Goal: Task Accomplishment & Management: Manage account settings

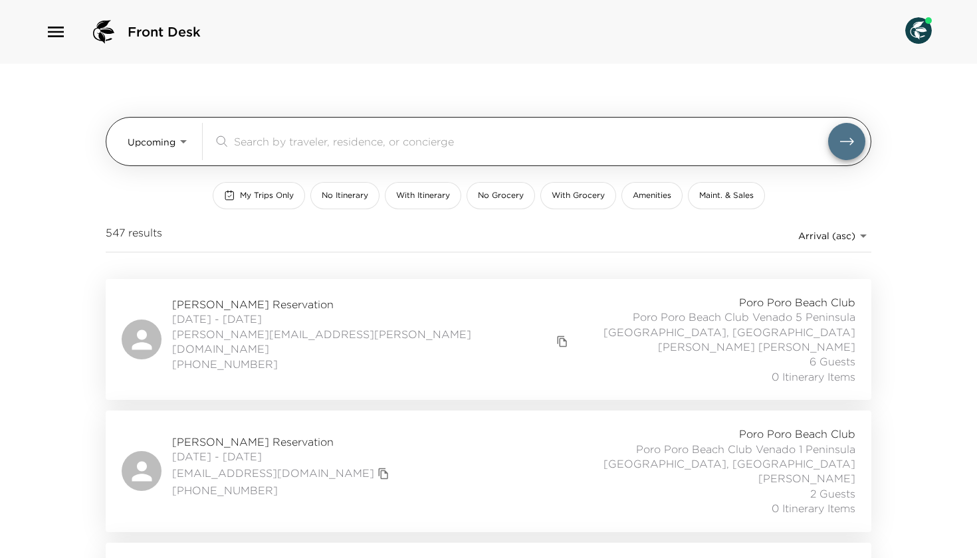
click at [181, 141] on body "Front Desk Upcoming Upcoming ​ My Trips Only No Itinerary With Itinerary No Gro…" at bounding box center [488, 279] width 977 height 558
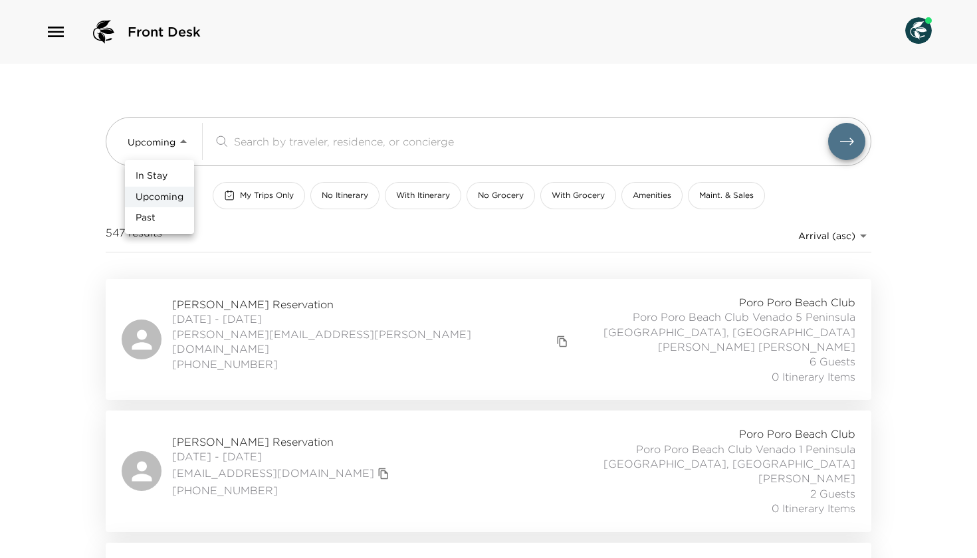
click at [150, 166] on li "In Stay" at bounding box center [159, 176] width 69 height 21
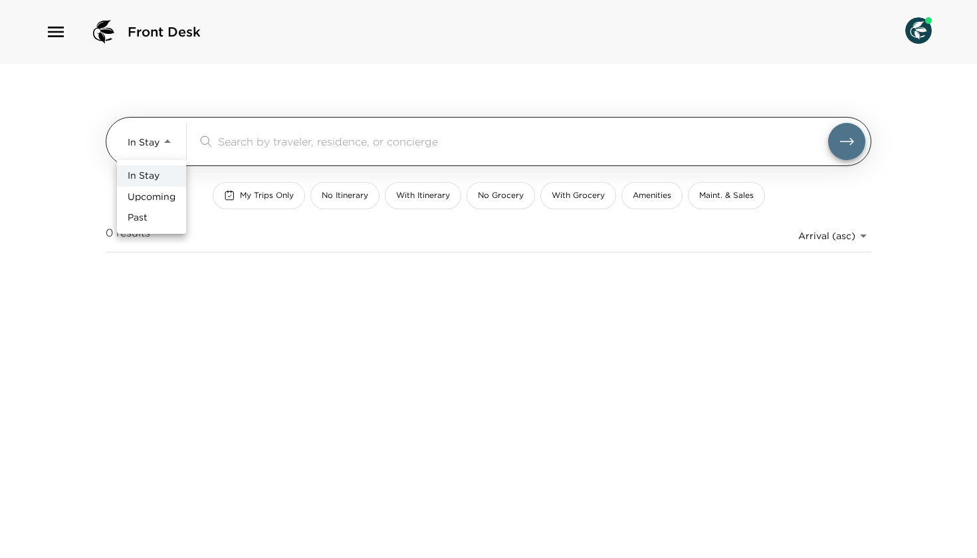
click at [154, 144] on body "Front Desk In Stay In-Stay ​ My Trips Only No Itinerary With Itinerary No Groce…" at bounding box center [488, 279] width 977 height 558
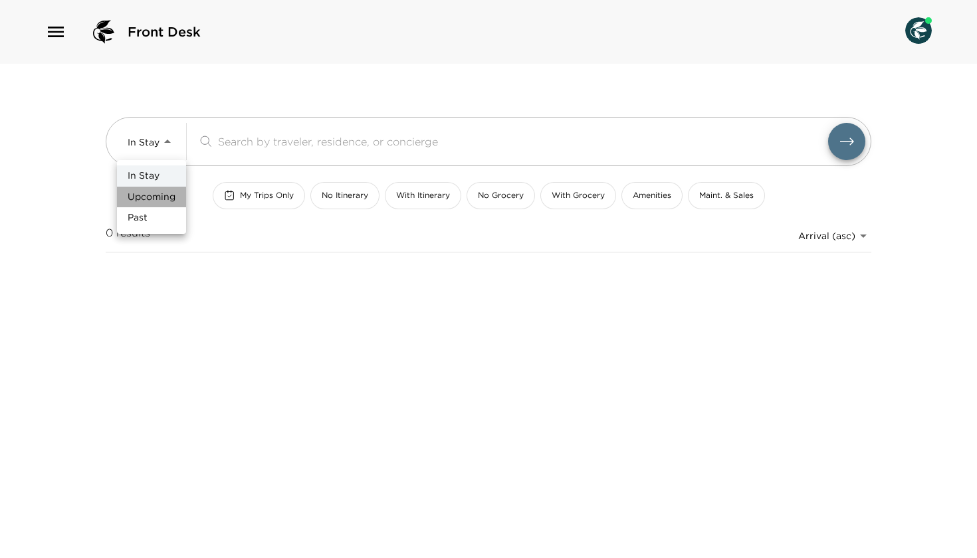
click at [147, 191] on span "Upcoming" at bounding box center [152, 197] width 48 height 13
type input "Upcoming"
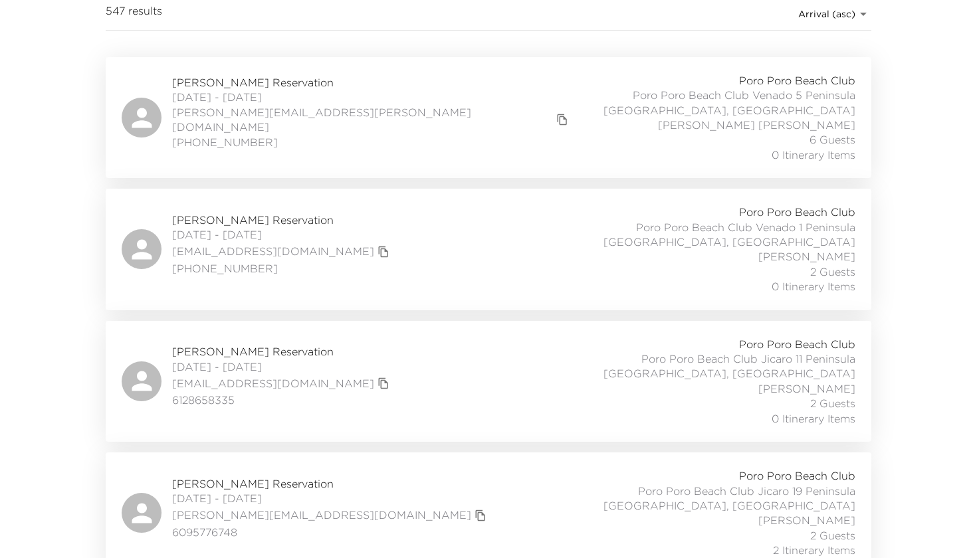
scroll to position [223, 0]
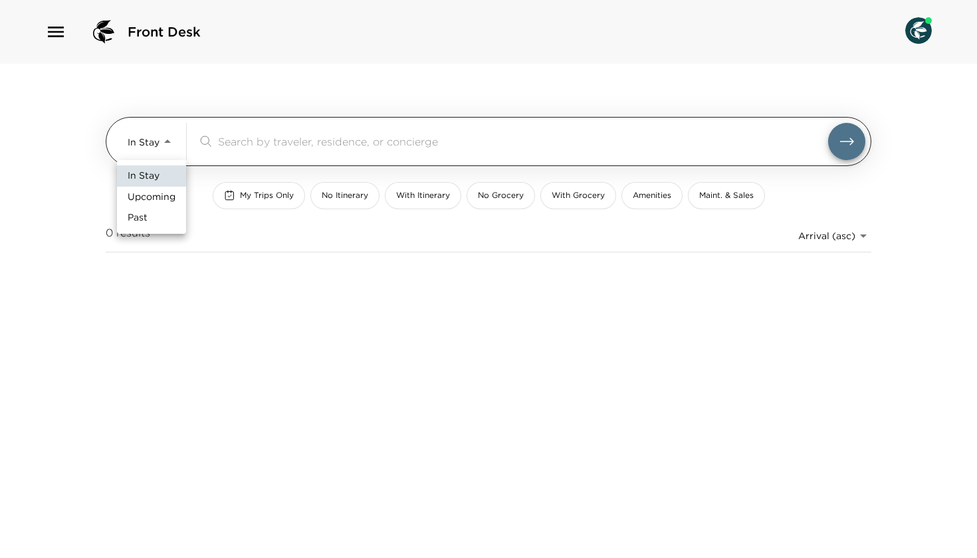
click at [151, 137] on body "Front Desk In Stay In-Stay ​ My Trips Only No Itinerary With Itinerary No Groce…" at bounding box center [488, 279] width 977 height 558
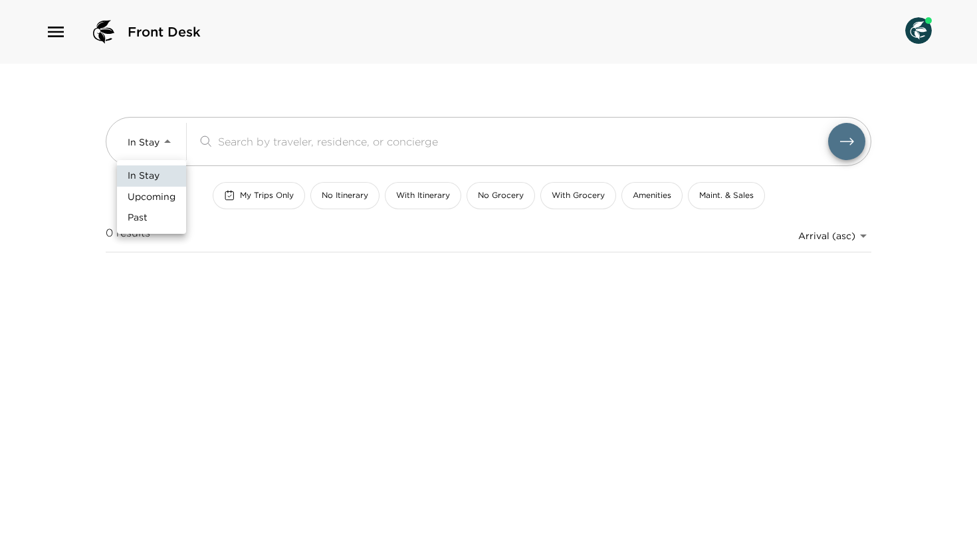
click at [138, 201] on span "Upcoming" at bounding box center [152, 197] width 48 height 13
type input "Upcoming"
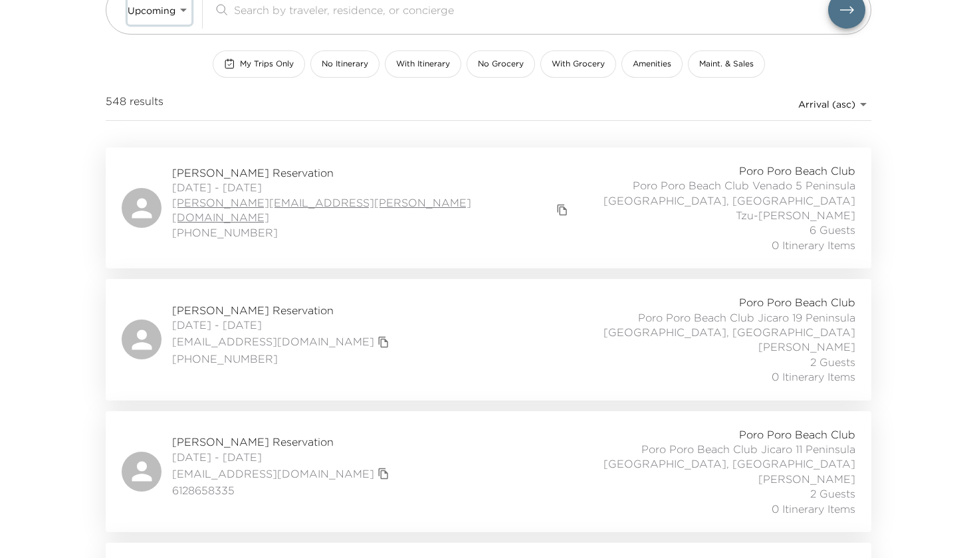
scroll to position [163, 0]
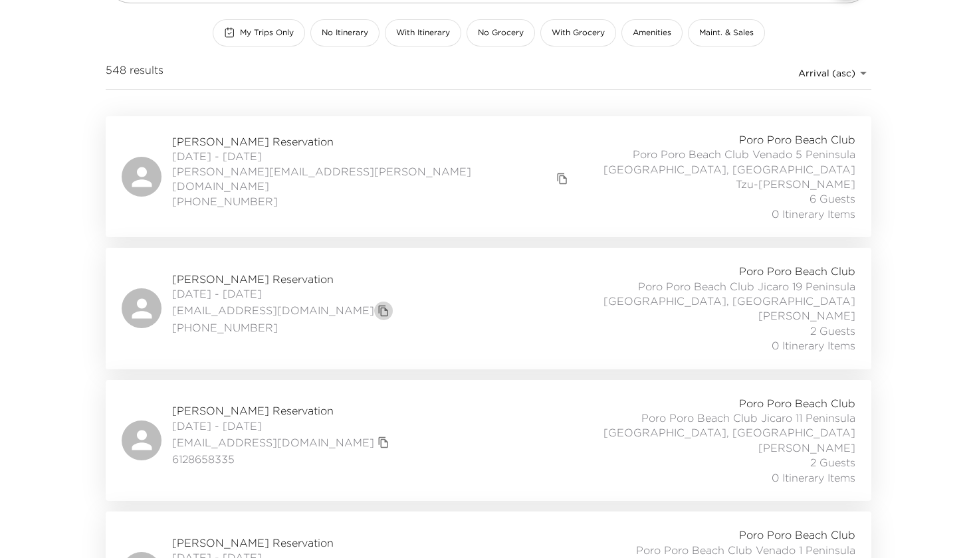
click at [378, 307] on icon "copy primary member email" at bounding box center [384, 311] width 12 height 12
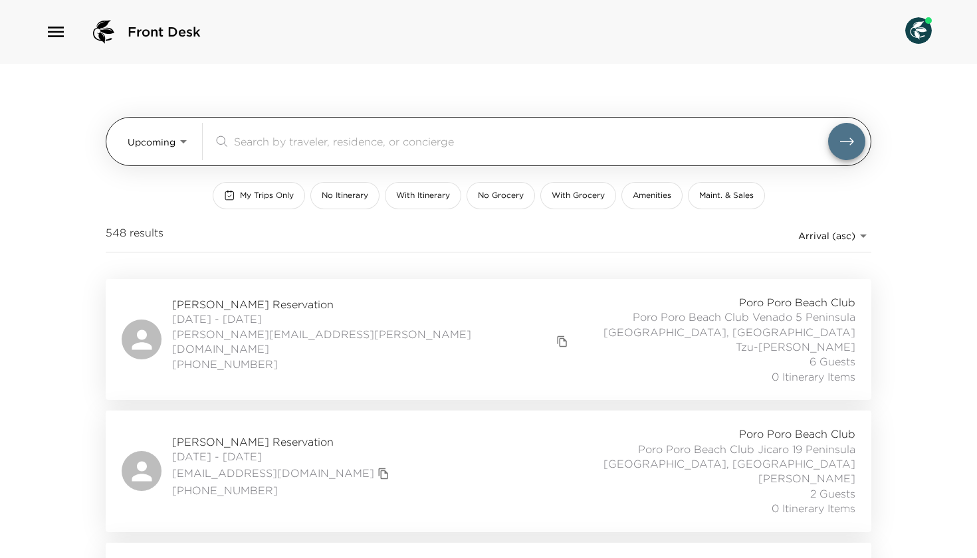
scroll to position [0, 0]
click at [250, 144] on input "search" at bounding box center [531, 141] width 594 height 15
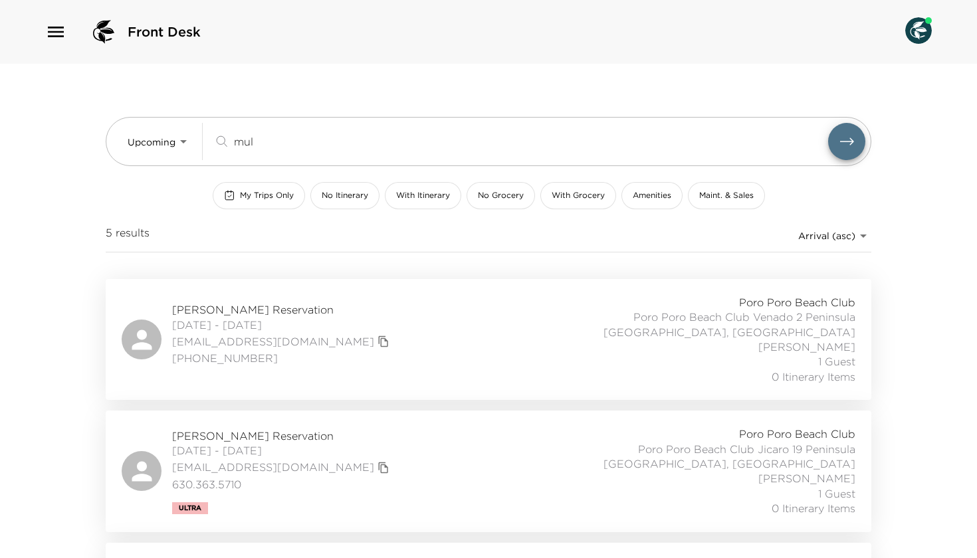
type input "mul"
click at [220, 313] on span "[PERSON_NAME] Reservation" at bounding box center [282, 309] width 221 height 15
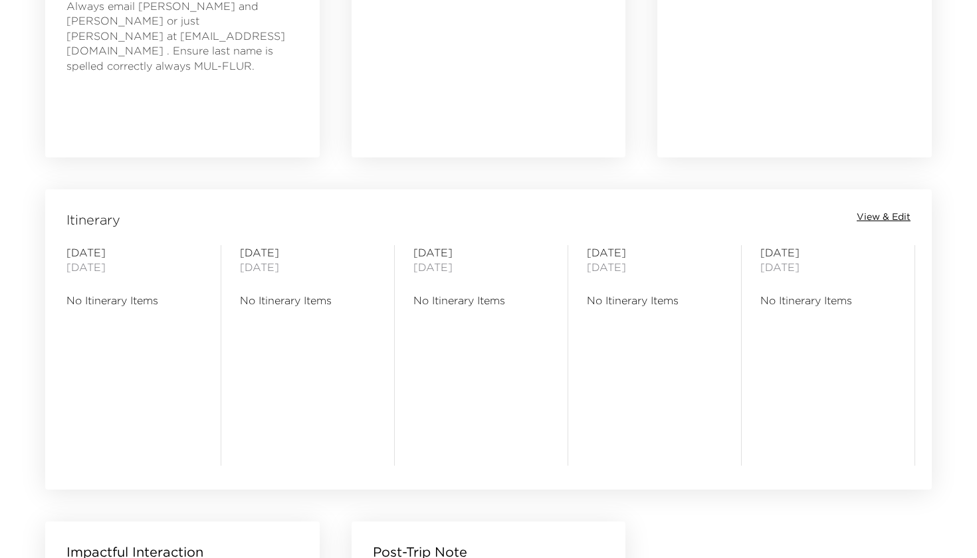
scroll to position [920, 0]
click at [874, 217] on span "View & Edit" at bounding box center [884, 216] width 54 height 13
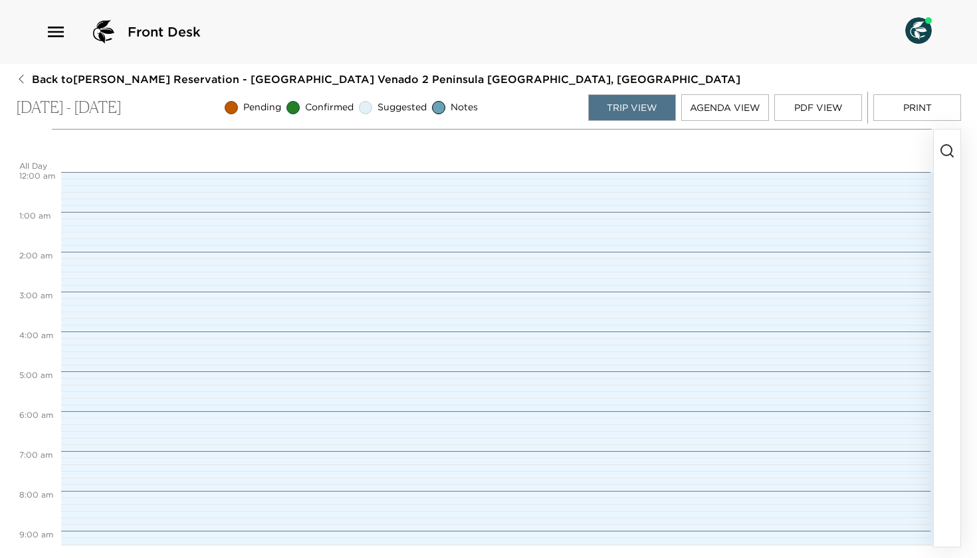
scroll to position [319, 0]
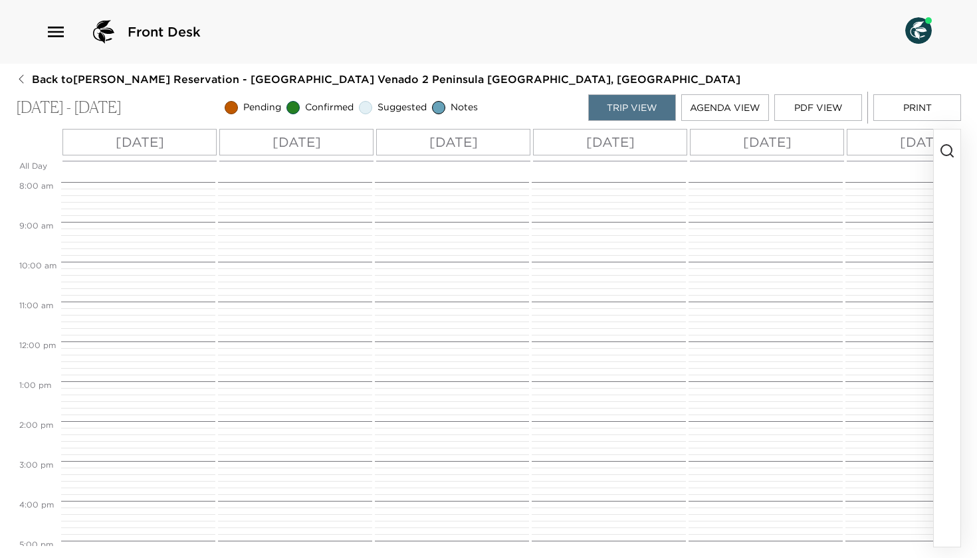
click at [944, 150] on icon "button" at bounding box center [947, 151] width 16 height 16
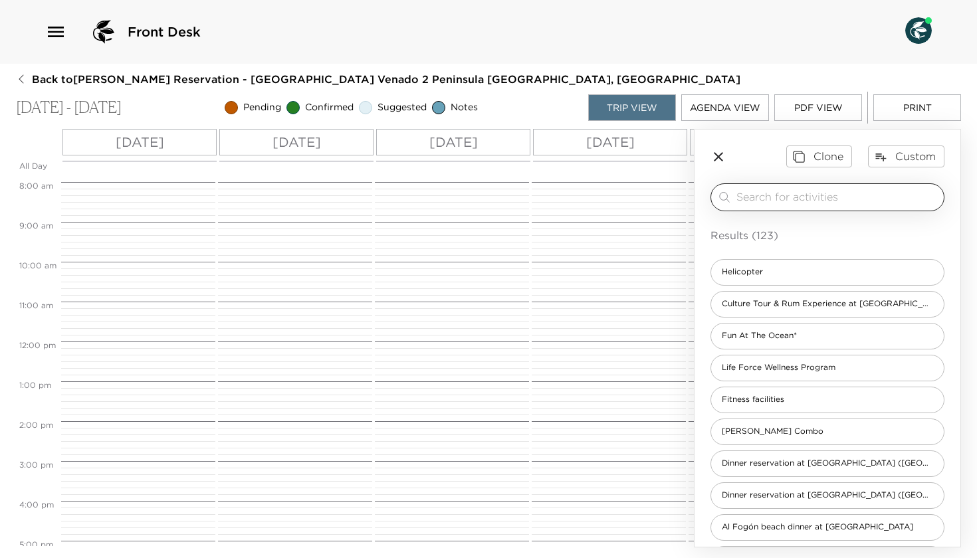
click at [779, 199] on input "search" at bounding box center [838, 196] width 202 height 15
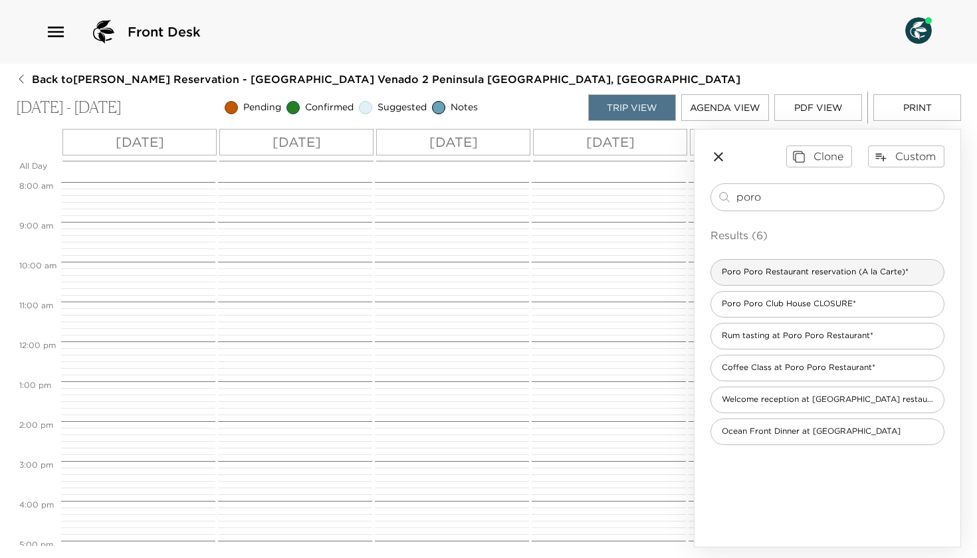
type input "poro"
click at [771, 280] on div "Poro Poro Restaurant reservation (A la Carte)*" at bounding box center [828, 272] width 234 height 27
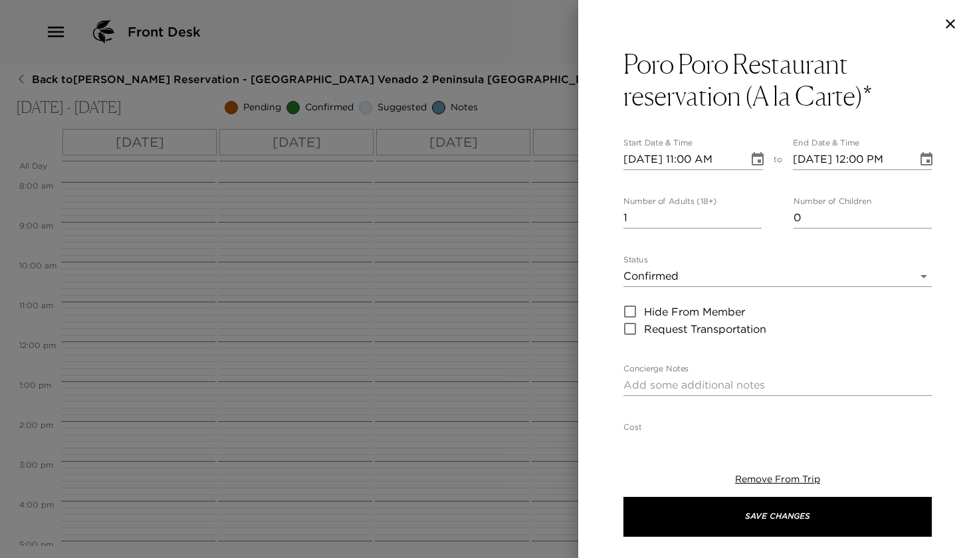
type textarea "Your dinner reservation, at the Poro Poro Restaurant has been confirmed."
type textarea "Península Papagayo Guanacaste Provincia de Guanacaste Costa Rica"
type input "http://guanacastechef4u.com/"
type input "Anytime"
type input "Casual"
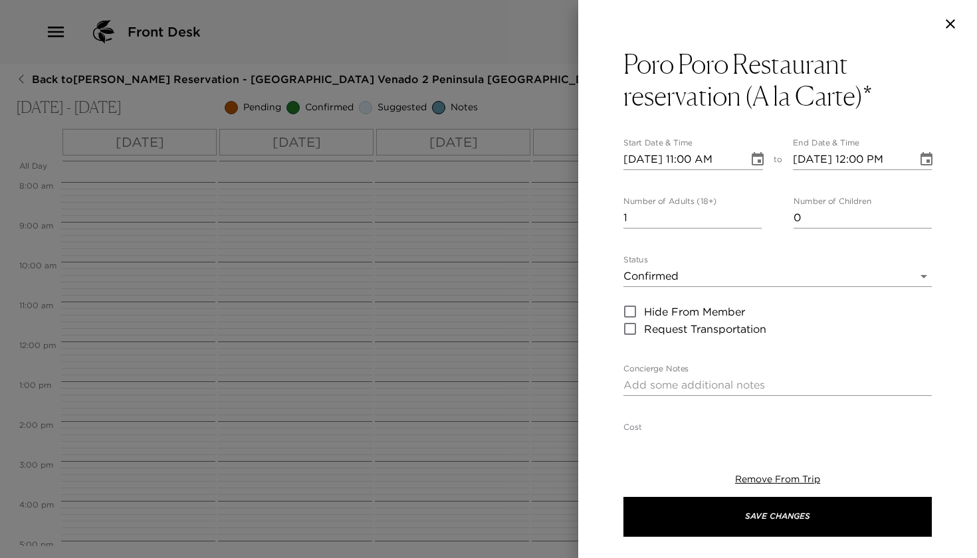
type input "All Ages"
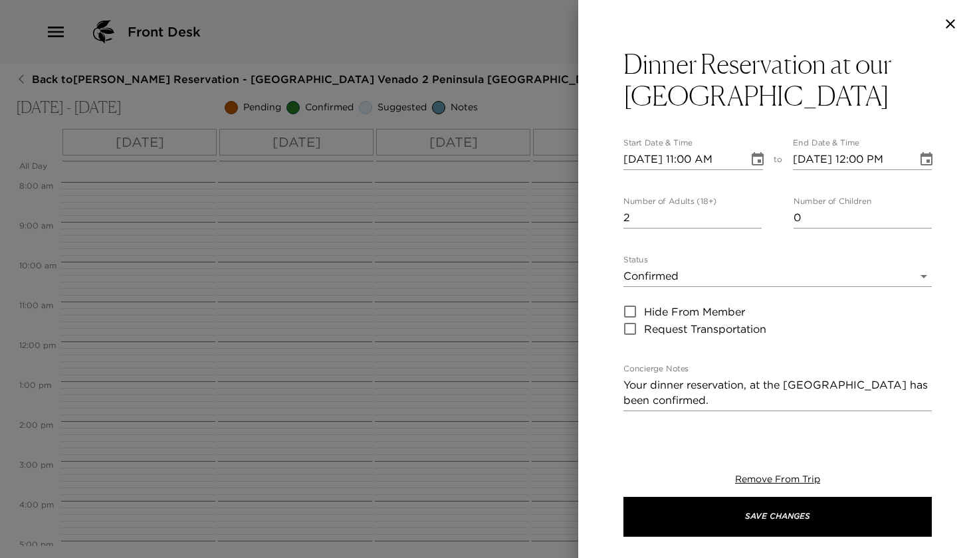
click at [758, 213] on input "2" at bounding box center [693, 217] width 138 height 21
click at [758, 213] on input "3" at bounding box center [693, 217] width 138 height 21
type input "4"
click at [758, 213] on input "4" at bounding box center [693, 217] width 138 height 21
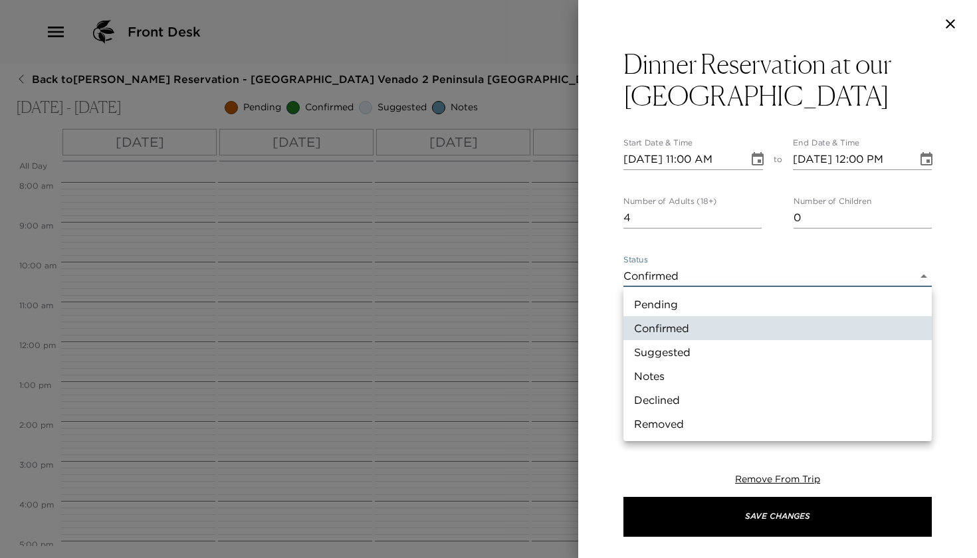
click at [725, 277] on body "Front Desk Back to Cindy Mulflur Reservation - Poro Poro Beach Club Venado 2 Pe…" at bounding box center [488, 279] width 977 height 558
click at [677, 310] on li "Pending" at bounding box center [778, 304] width 308 height 24
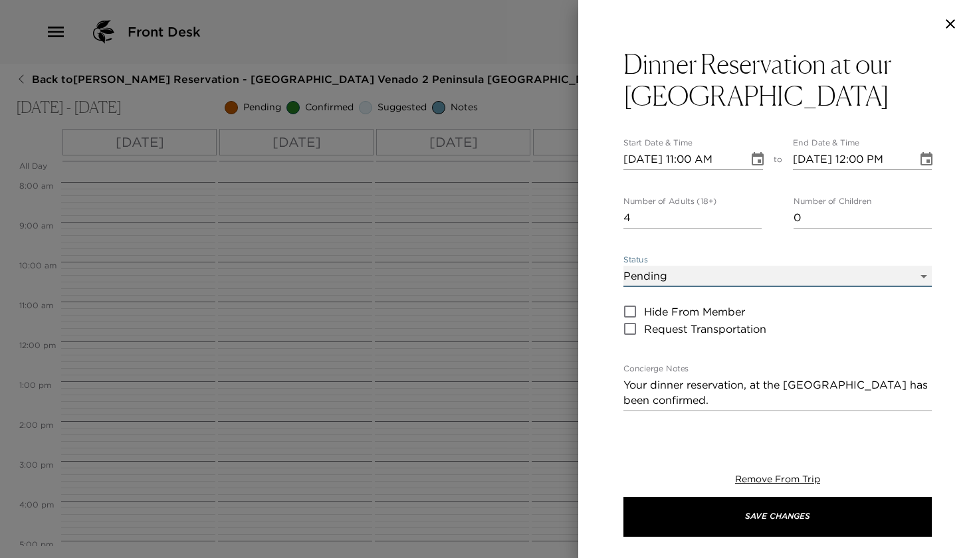
type input "Pending"
type textarea "Your dinner reservation at Poro Poro Restaurant is awaiting confirmation."
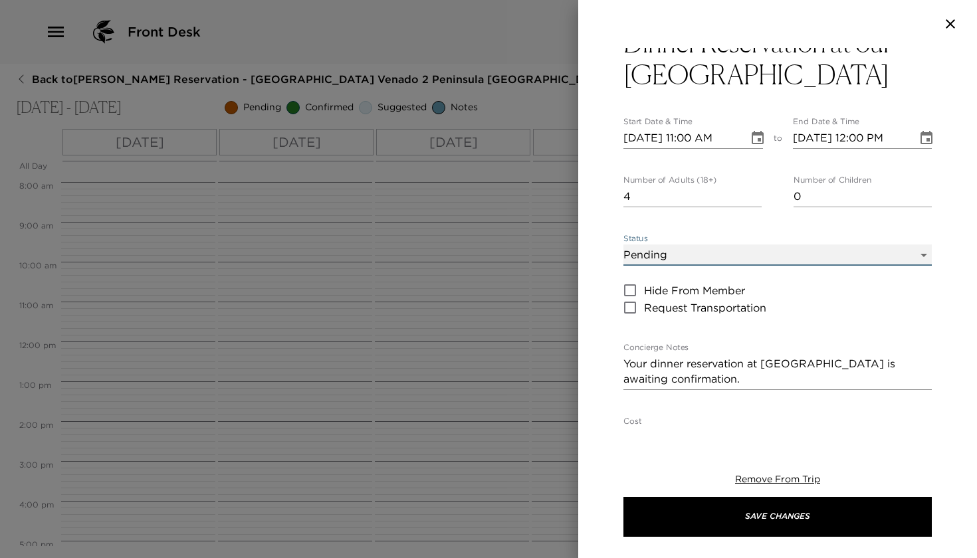
scroll to position [12, 0]
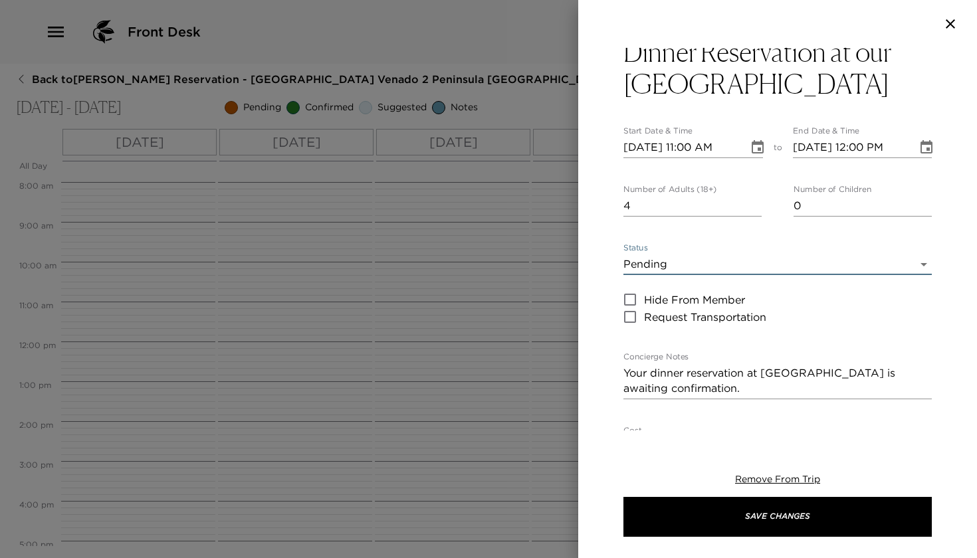
click at [755, 144] on icon "Choose date, selected date is Dec 21, 2025" at bounding box center [758, 146] width 12 height 13
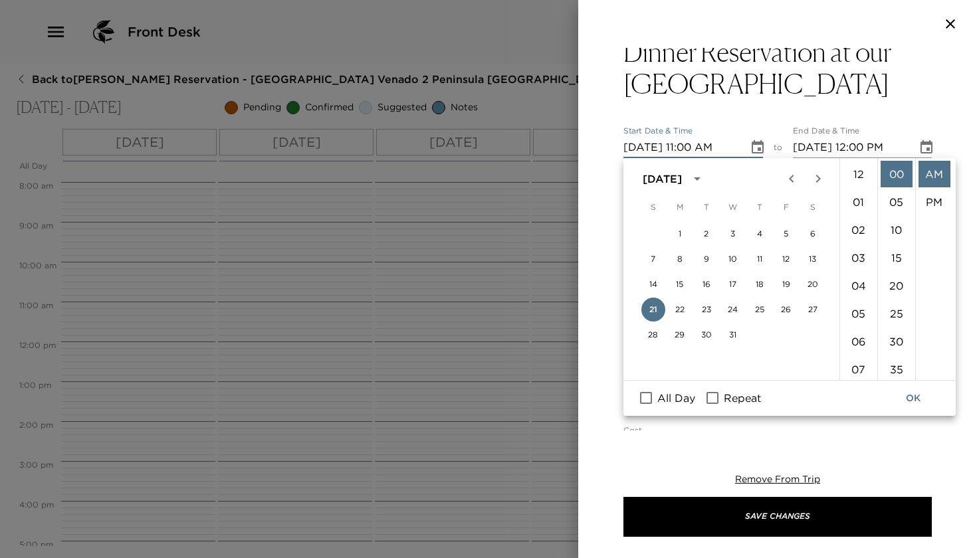
scroll to position [307, 0]
click at [679, 306] on button "22" at bounding box center [680, 310] width 24 height 24
type input "12/22/2025 11:00 AM"
type input "12/22/2025 12:00 PM"
click at [856, 223] on li "07" at bounding box center [859, 222] width 32 height 27
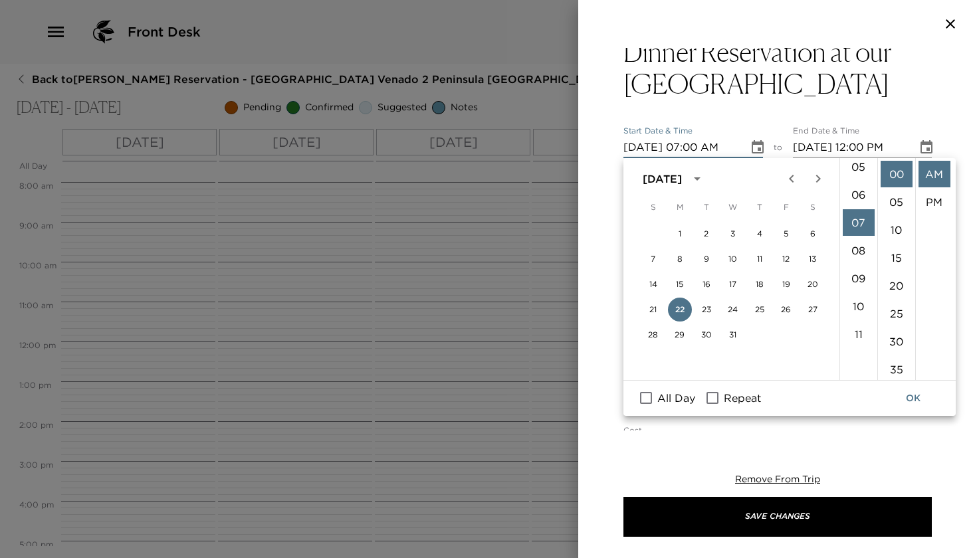
scroll to position [195, 0]
click at [929, 195] on li "PM" at bounding box center [935, 202] width 32 height 27
type input "12/22/2025 07:00 PM"
type input "12/22/2025 08:00 PM"
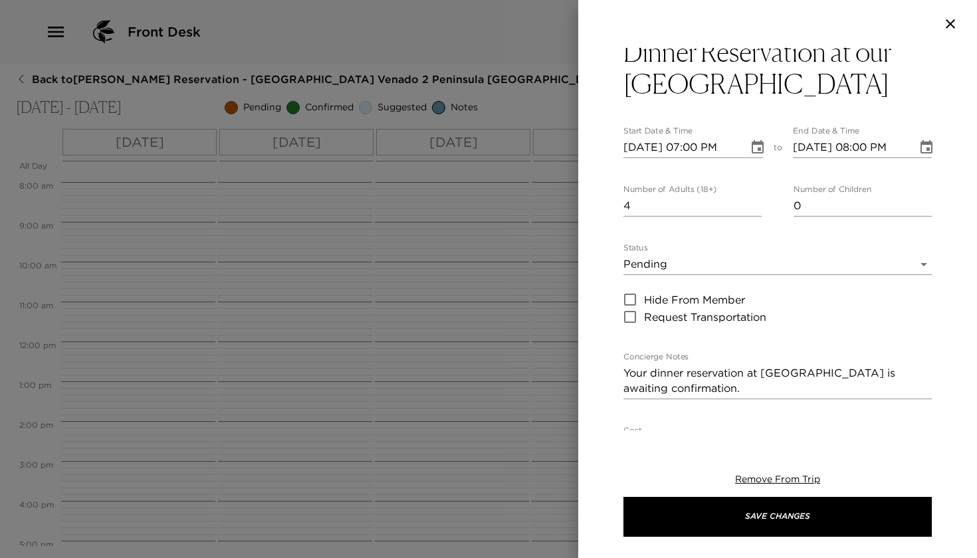
scroll to position [28, 0]
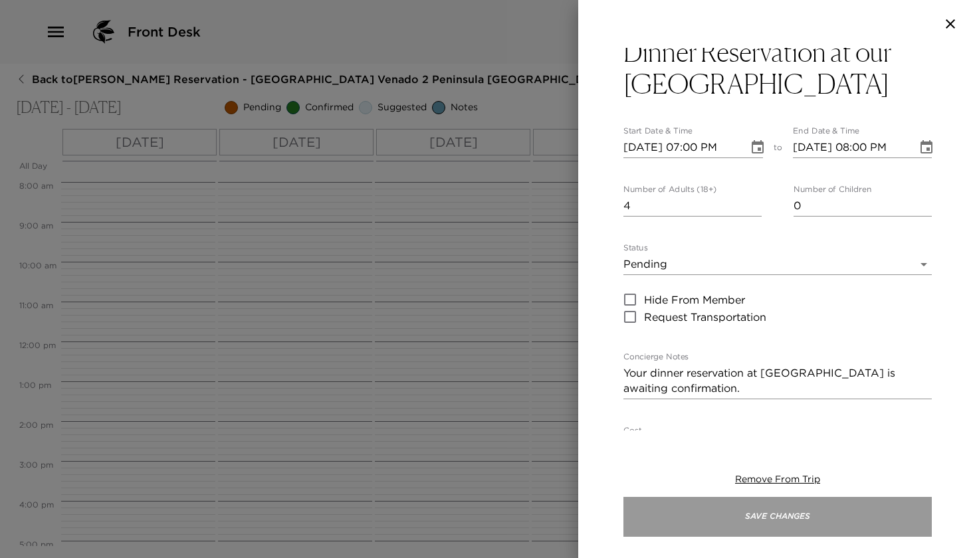
click at [711, 520] on button "Save Changes" at bounding box center [778, 517] width 308 height 40
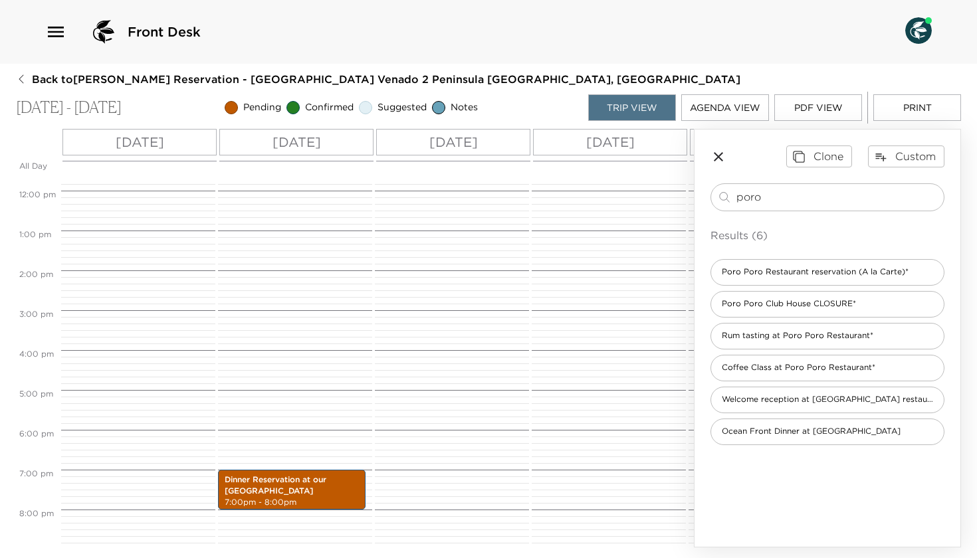
scroll to position [467, 0]
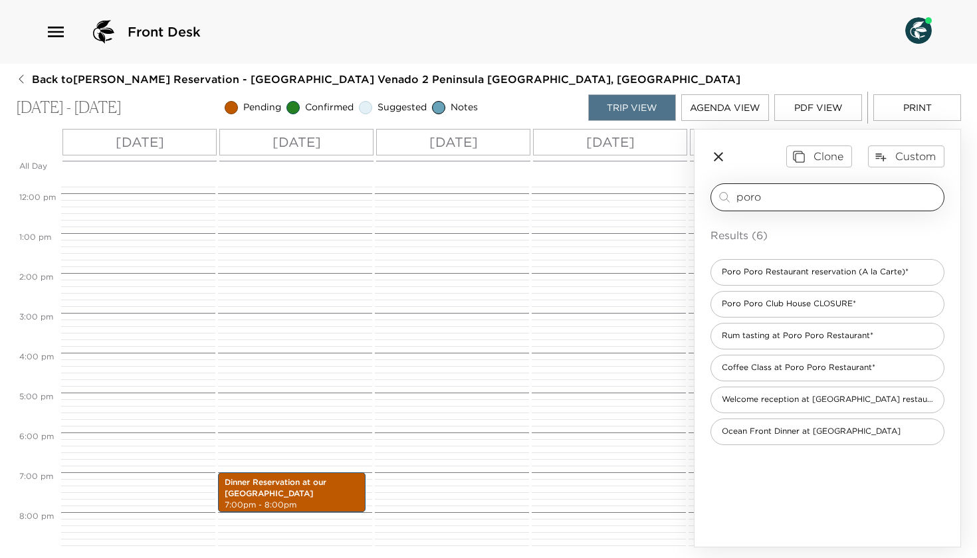
drag, startPoint x: 776, startPoint y: 197, endPoint x: 720, endPoint y: 197, distance: 55.8
click at [720, 197] on div "poro ​" at bounding box center [828, 197] width 222 height 16
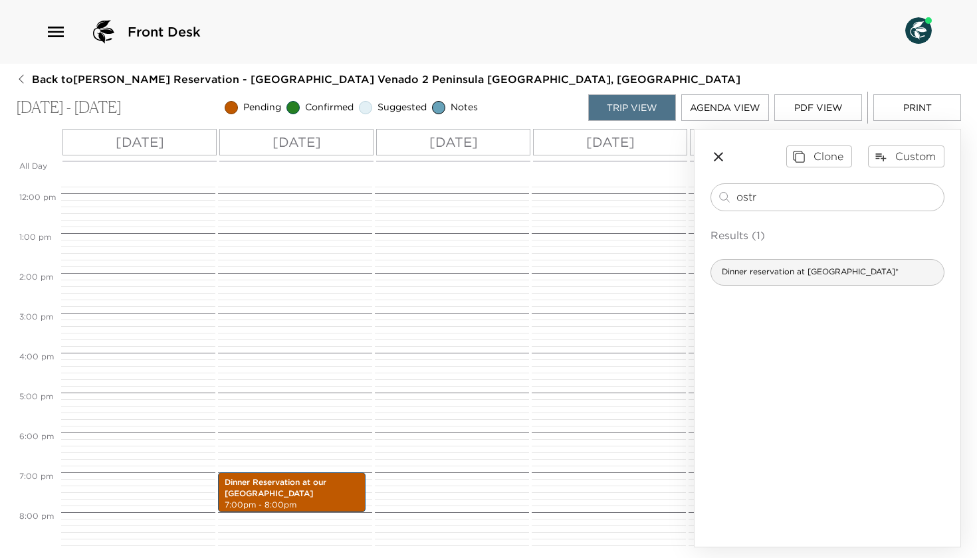
type input "ostr"
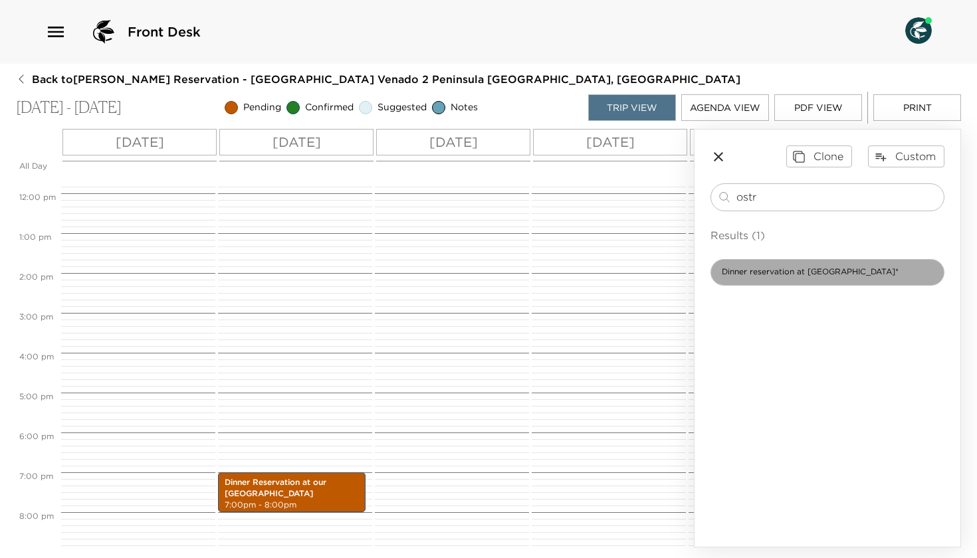
click at [754, 270] on span "Dinner reservation at Ostra restaurant*" at bounding box center [810, 272] width 198 height 11
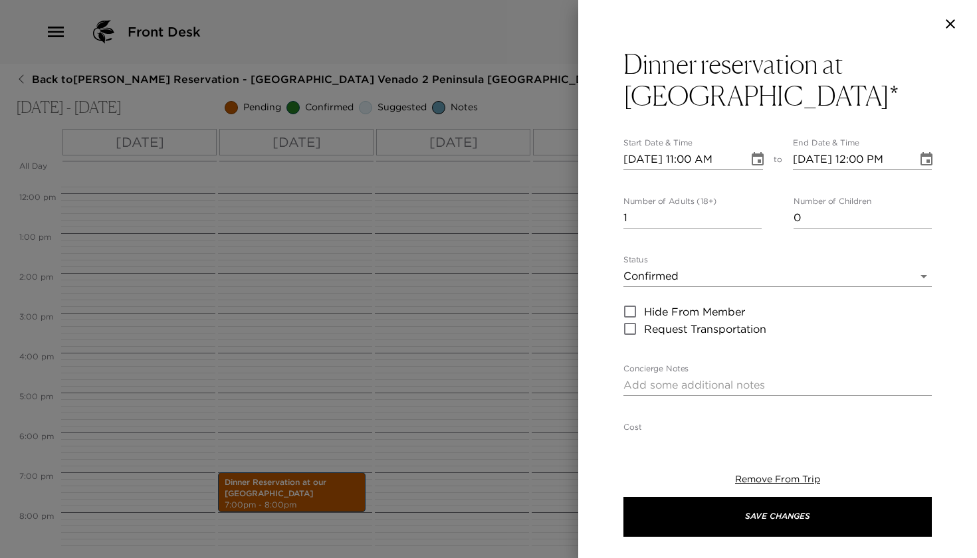
type textarea "Your dinner reservation at Ostra restaurant, signature restaurant located at An…"
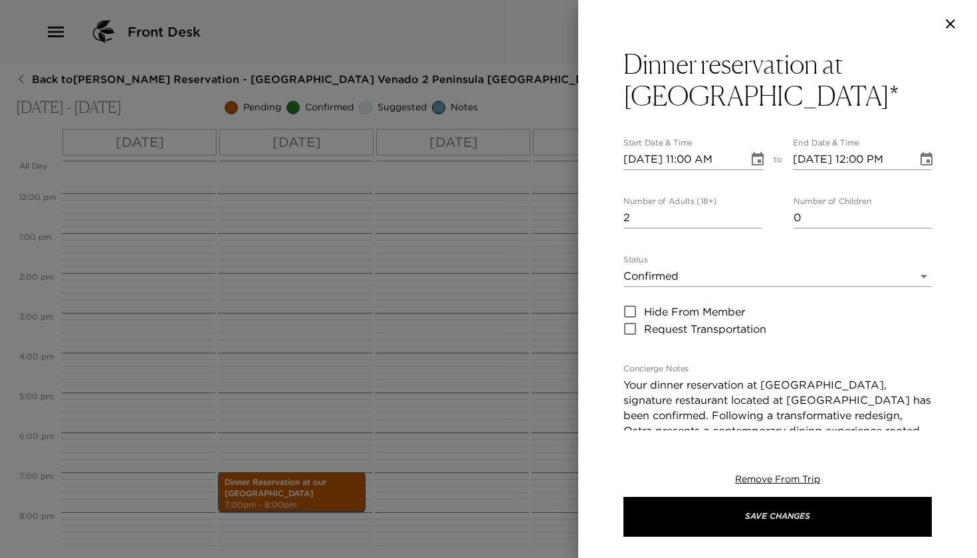
click at [758, 215] on input "2" at bounding box center [693, 217] width 138 height 21
click at [758, 215] on input "3" at bounding box center [693, 217] width 138 height 21
type input "4"
click at [758, 215] on input "4" at bounding box center [693, 217] width 138 height 21
click at [721, 276] on body "Front Desk Back to Cindy Mulflur Reservation - Poro Poro Beach Club Venado 2 Pe…" at bounding box center [488, 279] width 977 height 558
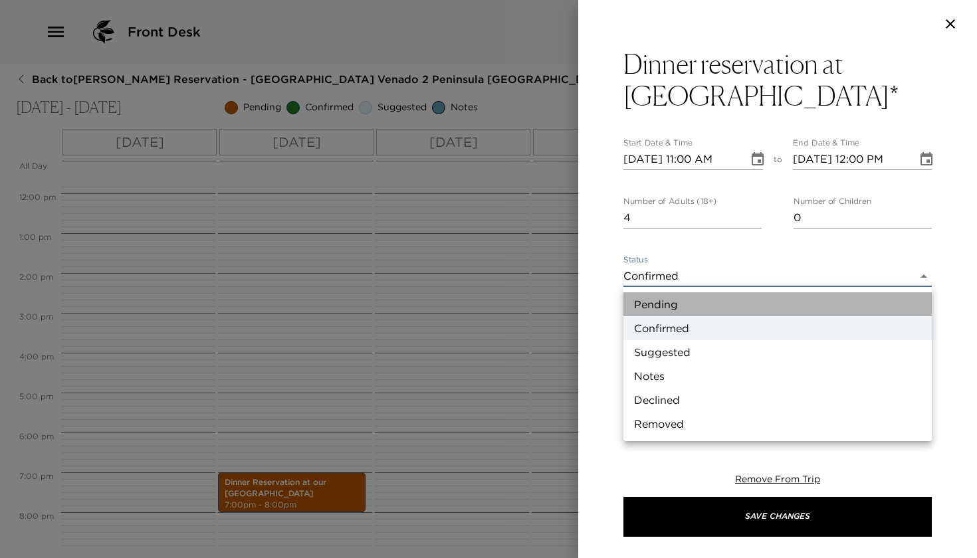
click at [686, 307] on li "Pending" at bounding box center [778, 304] width 308 height 24
type input "Pending"
type textarea "This service is pending approval"
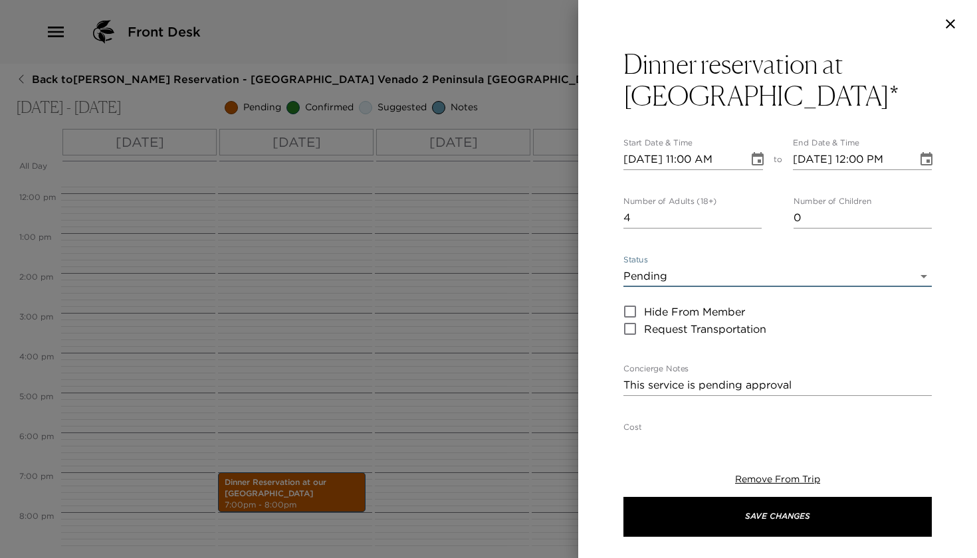
click at [764, 160] on icon "Choose date, selected date is Dec 21, 2025" at bounding box center [758, 160] width 16 height 16
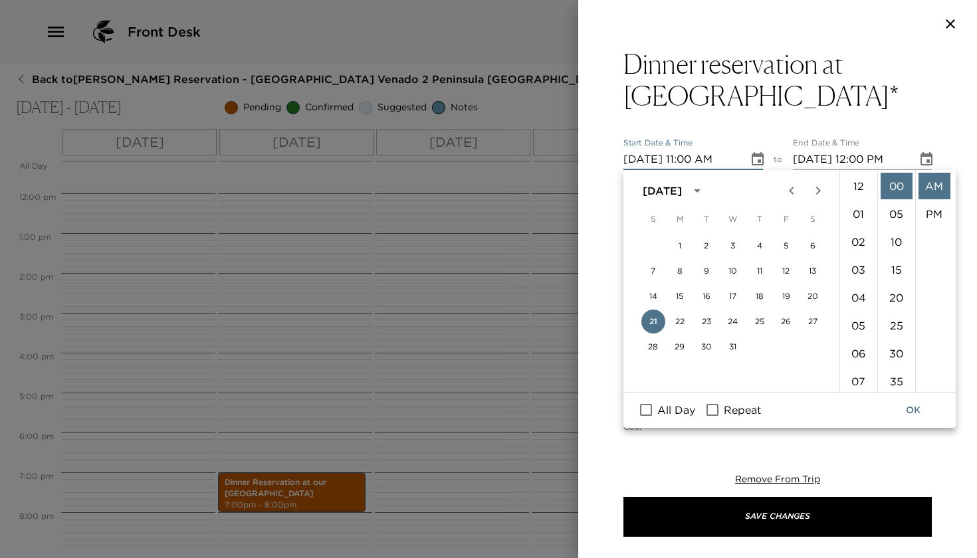
scroll to position [307, 0]
click at [705, 320] on button "23" at bounding box center [707, 322] width 24 height 24
type input "12/23/2025 11:00 AM"
type input "12/23/2025 12:00 PM"
click at [858, 217] on li "07" at bounding box center [859, 210] width 32 height 27
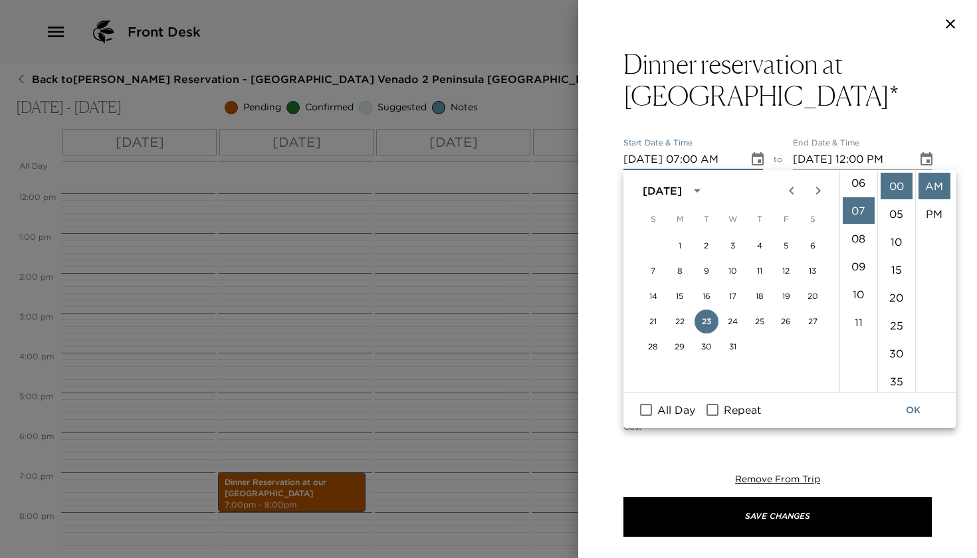
scroll to position [195, 0]
click at [941, 207] on li "PM" at bounding box center [935, 214] width 32 height 27
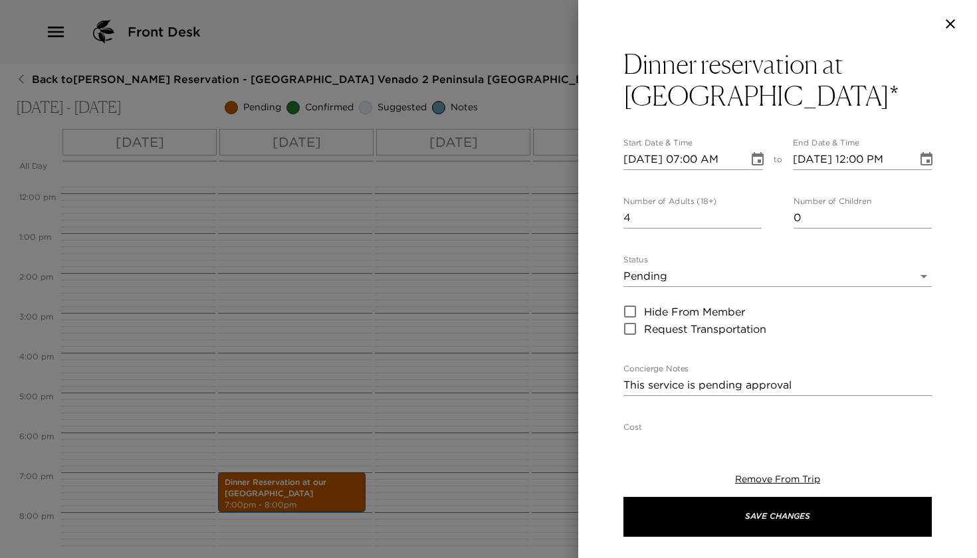
type input "12/23/2025 07:00 PM"
type input "12/23/2025 08:00 PM"
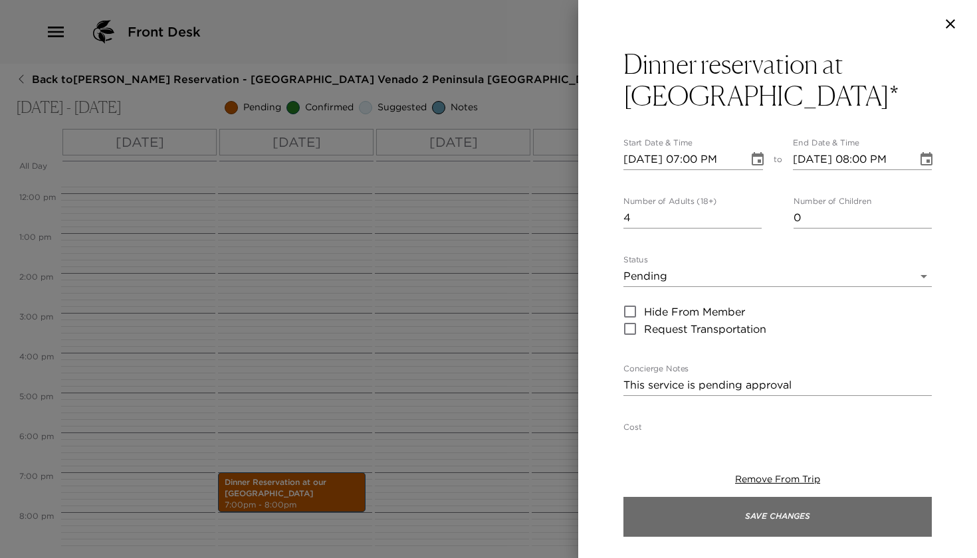
click at [691, 515] on button "Save Changes" at bounding box center [778, 517] width 308 height 40
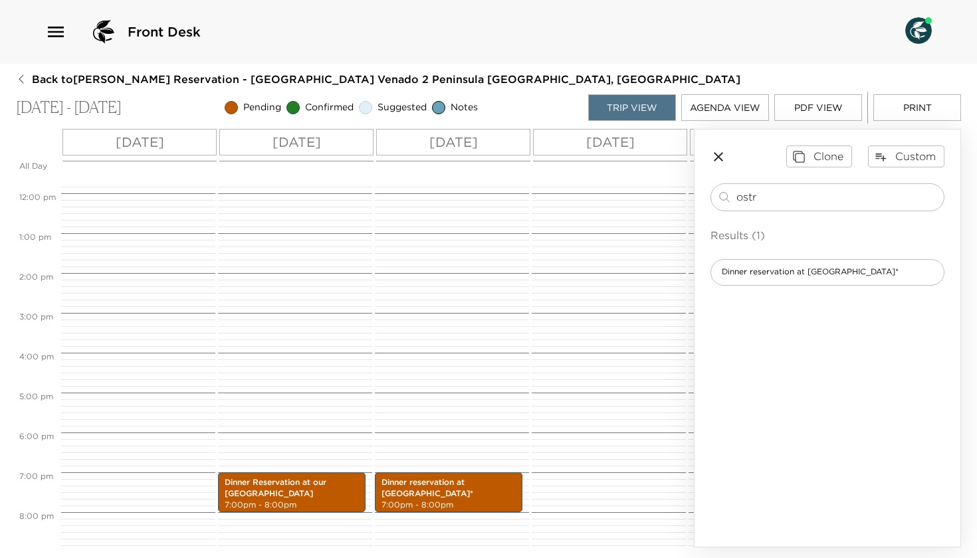
drag, startPoint x: 759, startPoint y: 195, endPoint x: 682, endPoint y: 194, distance: 77.1
click at [693, 196] on div "All Day Sun 12/21 Mon 12/22 Tue 12/23 Wed 12/24 Thu 12/25 Fri 12/26 Sat 12/27 S…" at bounding box center [488, 338] width 945 height 419
type input "chef"
click at [755, 275] on span "Chef Nicolas’ Surf & Turf Grill*" at bounding box center [819, 272] width 216 height 11
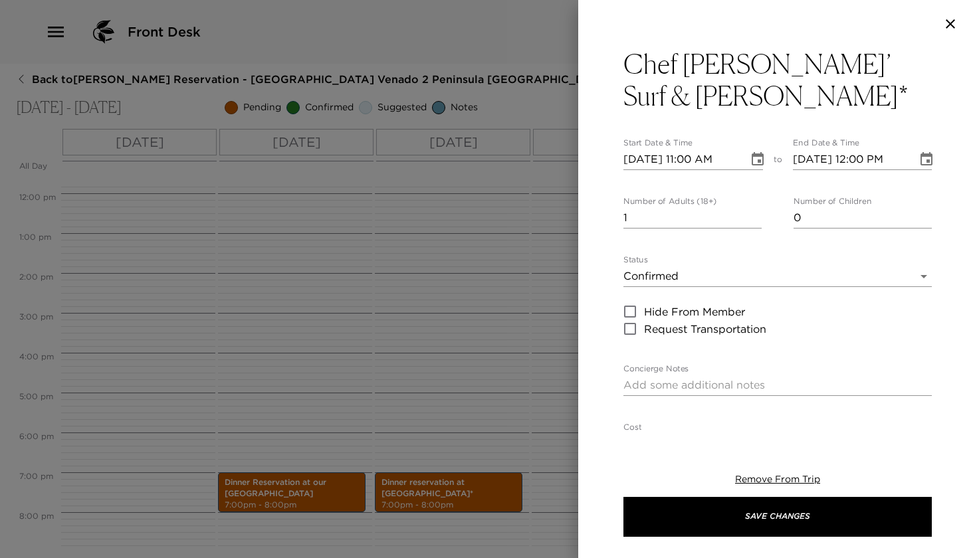
type textarea "Chef Nicolas’ Surf & Turf Grill dinner has been confirmed for you."
type input "Casual"
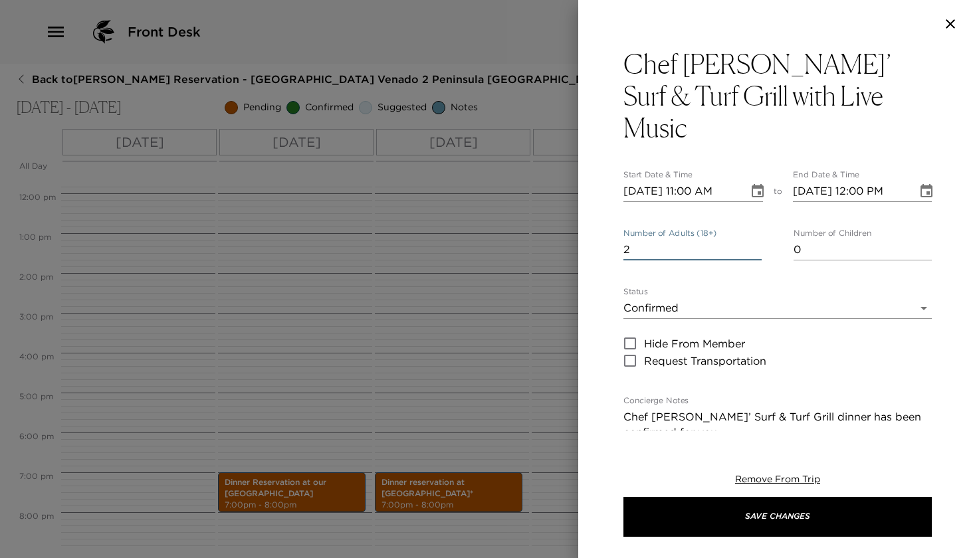
click at [753, 239] on input "2" at bounding box center [693, 249] width 138 height 21
click at [753, 239] on input "3" at bounding box center [693, 249] width 138 height 21
type input "4"
click at [753, 239] on input "4" at bounding box center [693, 249] width 138 height 21
click at [708, 282] on body "Front Desk Back to Cindy Mulflur Reservation - Poro Poro Beach Club Venado 2 Pe…" at bounding box center [488, 279] width 977 height 558
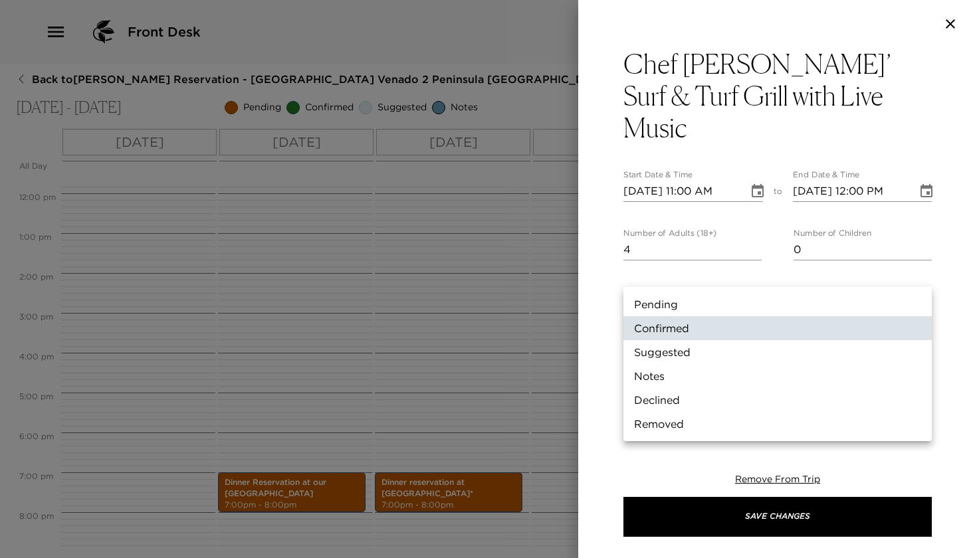
click at [680, 304] on li "Pending" at bounding box center [778, 304] width 308 height 24
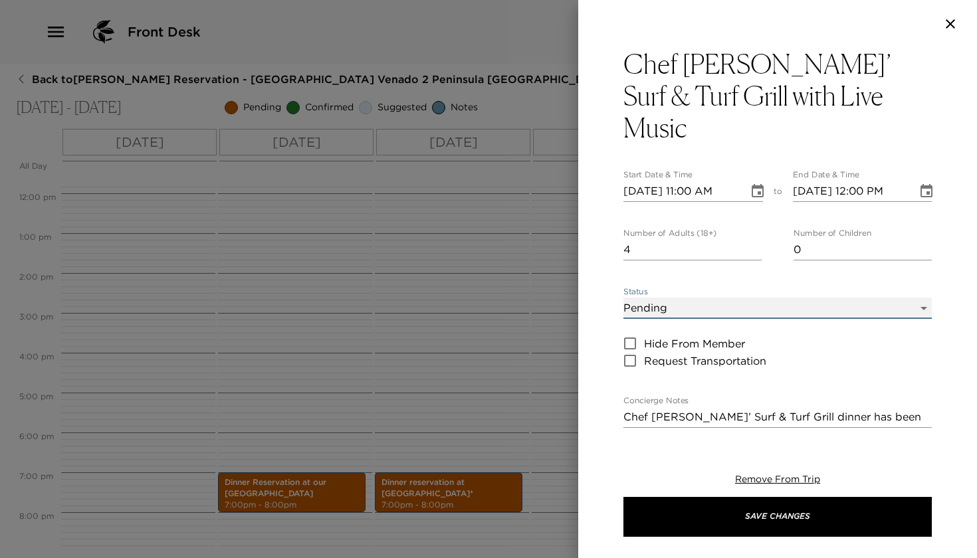
type input "Pending"
type textarea "This request is awaiting confirmation."
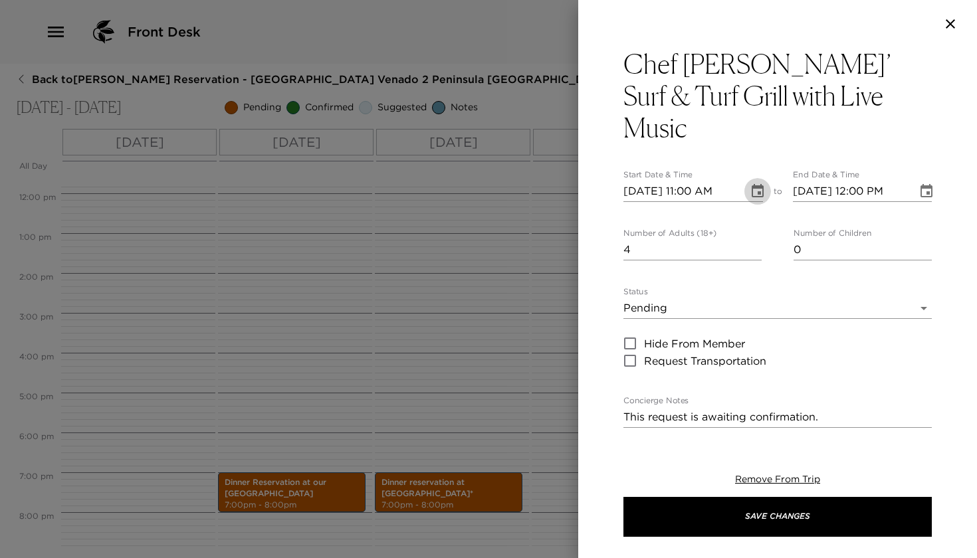
click at [762, 184] on icon "Choose date, selected date is Dec 21, 2025" at bounding box center [758, 190] width 12 height 13
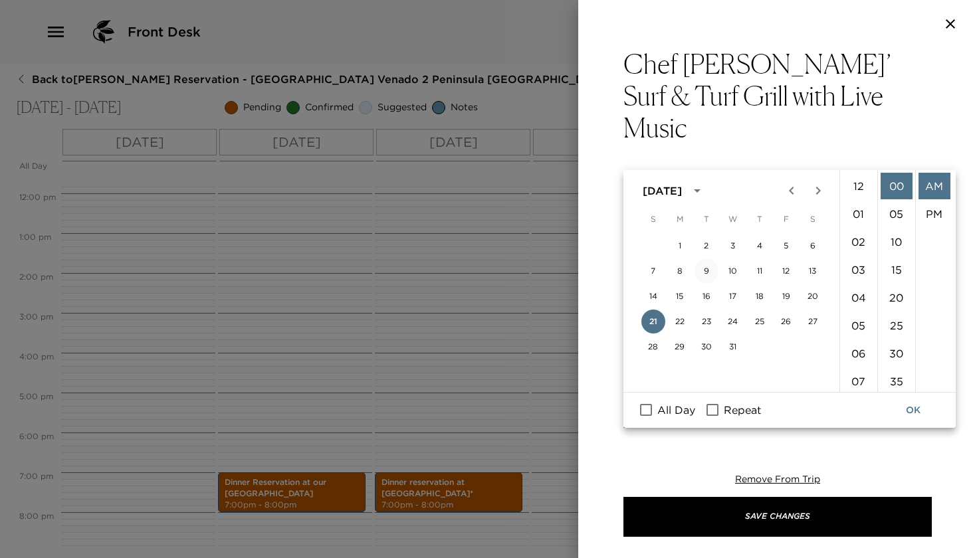
scroll to position [307, 0]
click at [736, 321] on button "24" at bounding box center [733, 322] width 24 height 24
type input "12/24/2025 11:00 AM"
type input "12/24/2025 12:00 PM"
click at [858, 213] on li "07" at bounding box center [859, 210] width 32 height 27
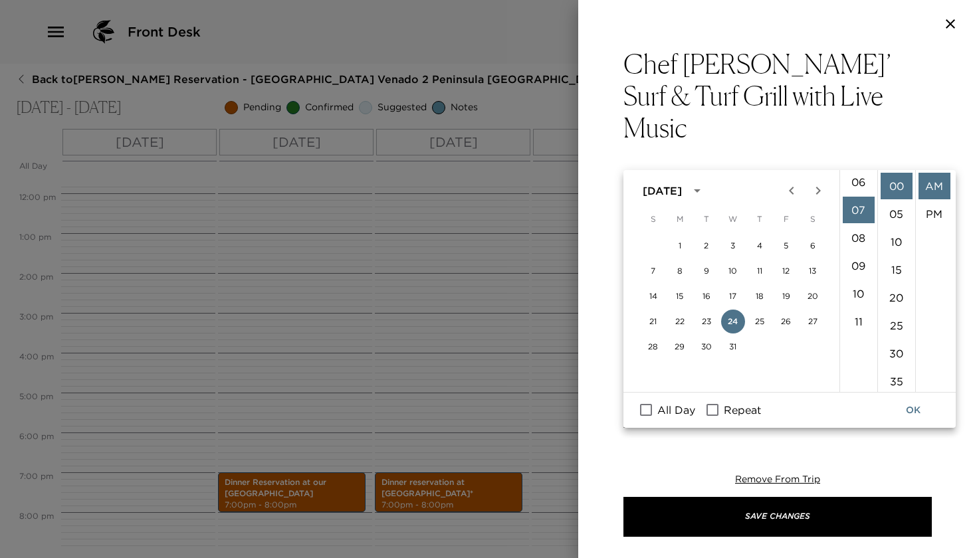
scroll to position [195, 0]
click at [933, 212] on li "PM" at bounding box center [935, 214] width 32 height 27
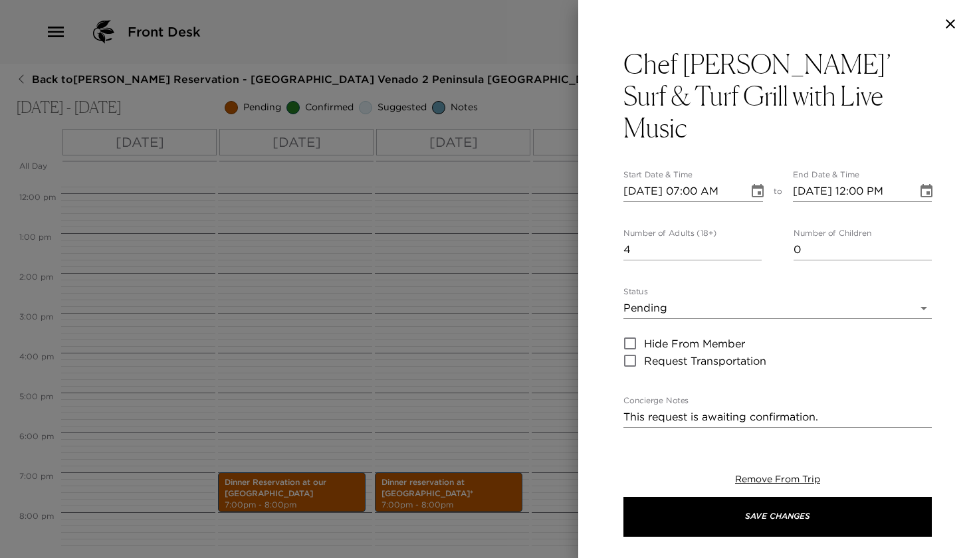
type input "12/24/2025 07:00 PM"
type input "12/24/2025 08:00 PM"
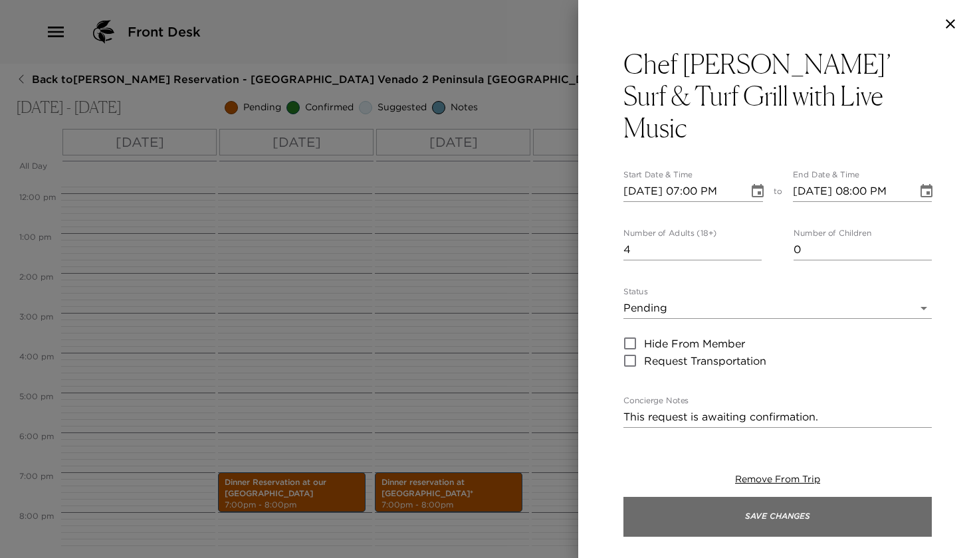
click at [694, 512] on button "Save Changes" at bounding box center [778, 517] width 308 height 40
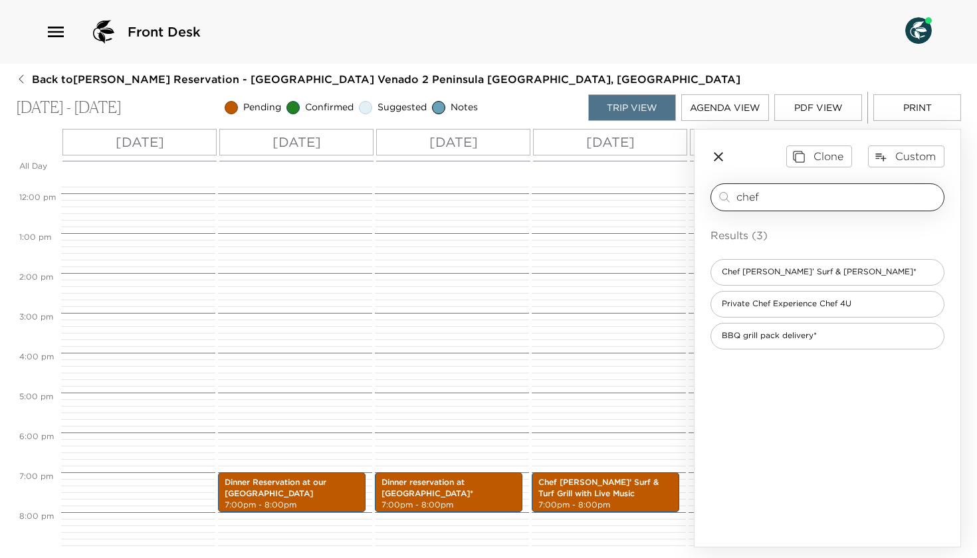
drag, startPoint x: 769, startPoint y: 195, endPoint x: 715, endPoint y: 193, distance: 53.9
click at [715, 193] on div "chef ​" at bounding box center [828, 197] width 234 height 28
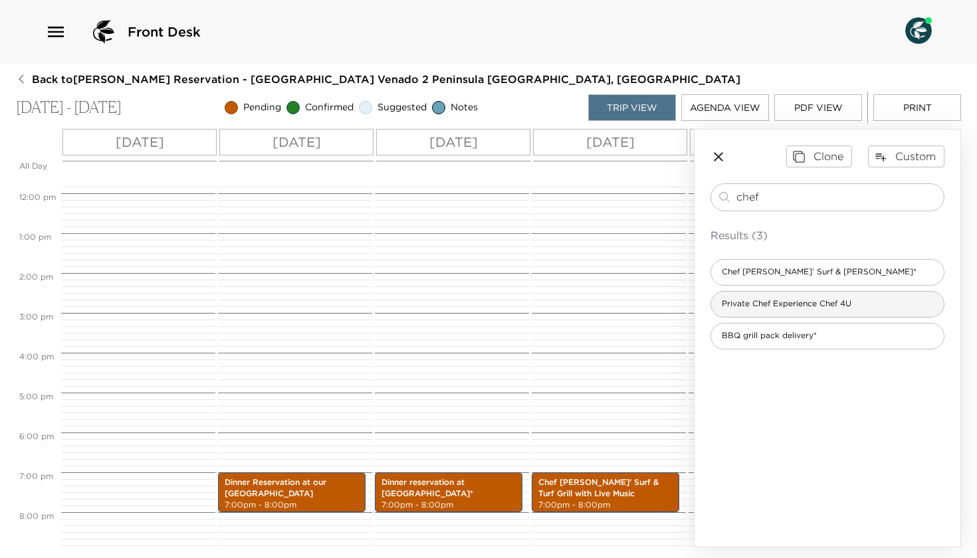
click at [776, 303] on span "Private Chef Experience Chef 4U" at bounding box center [786, 303] width 151 height 11
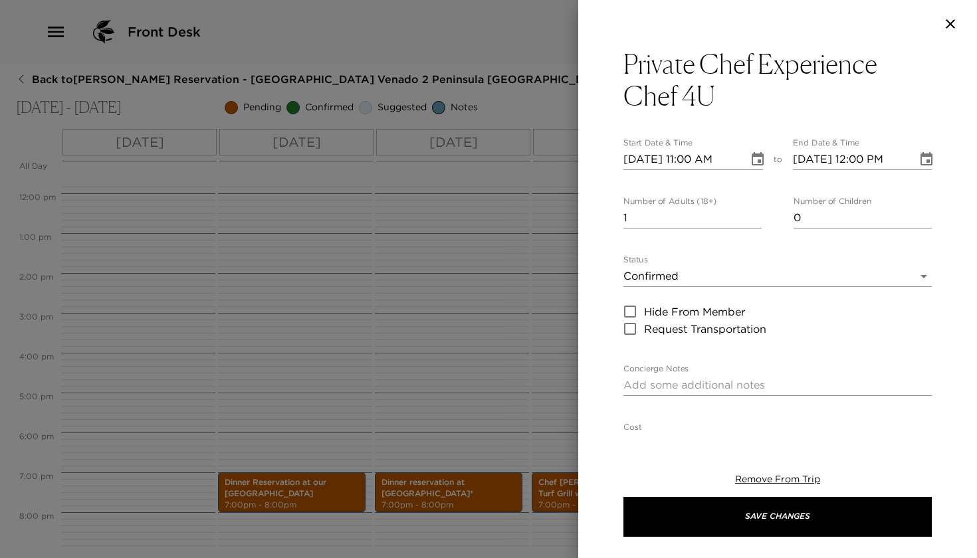
type textarea "A Chef from Chef 4U will arrive to your residence to prepare a special meal for…"
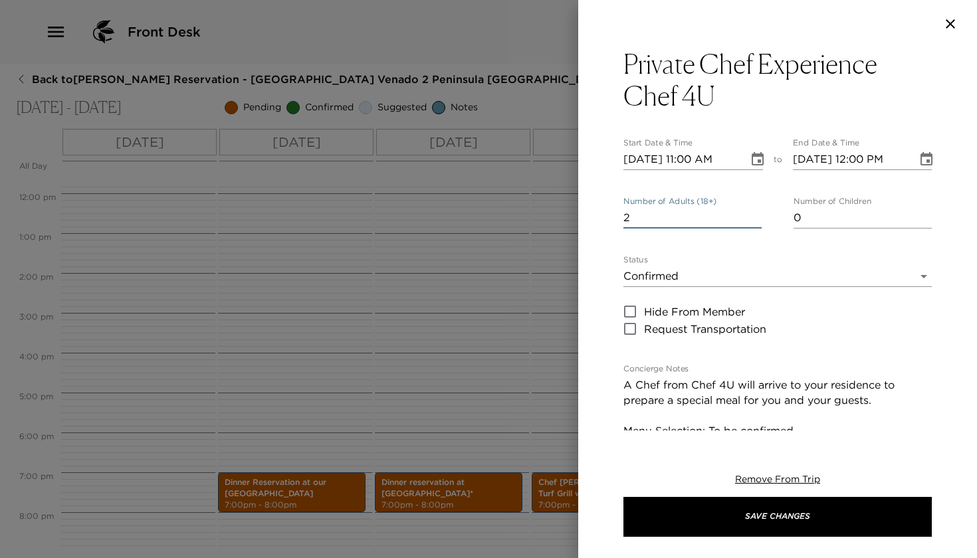
click at [757, 213] on input "2" at bounding box center [693, 217] width 138 height 21
click at [757, 213] on input "3" at bounding box center [693, 217] width 138 height 21
type input "4"
click at [757, 213] on input "4" at bounding box center [693, 217] width 138 height 21
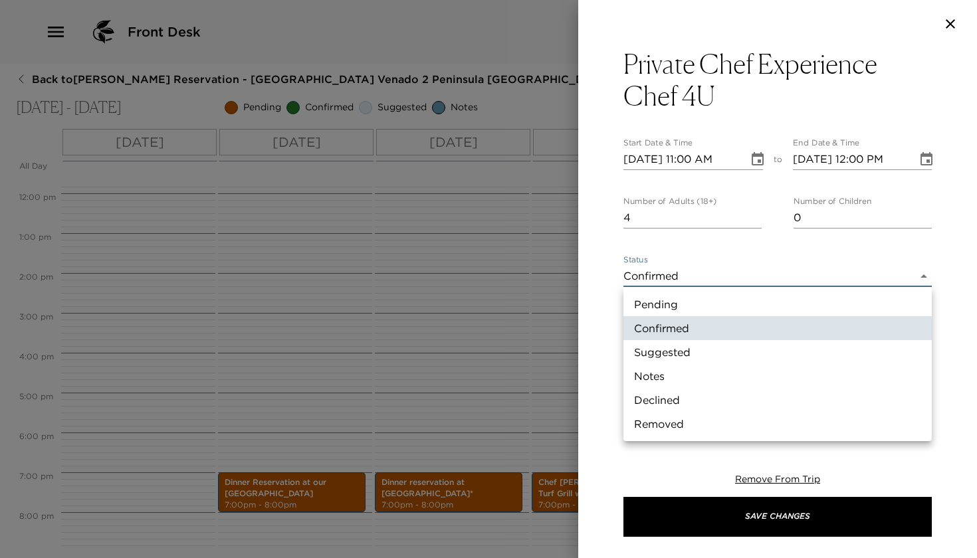
click at [707, 267] on body "Front Desk Back to Cindy Mulflur Reservation - Poro Poro Beach Club Venado 2 Pe…" at bounding box center [488, 279] width 977 height 558
click at [675, 311] on li "Pending" at bounding box center [778, 304] width 308 height 24
type input "Pending"
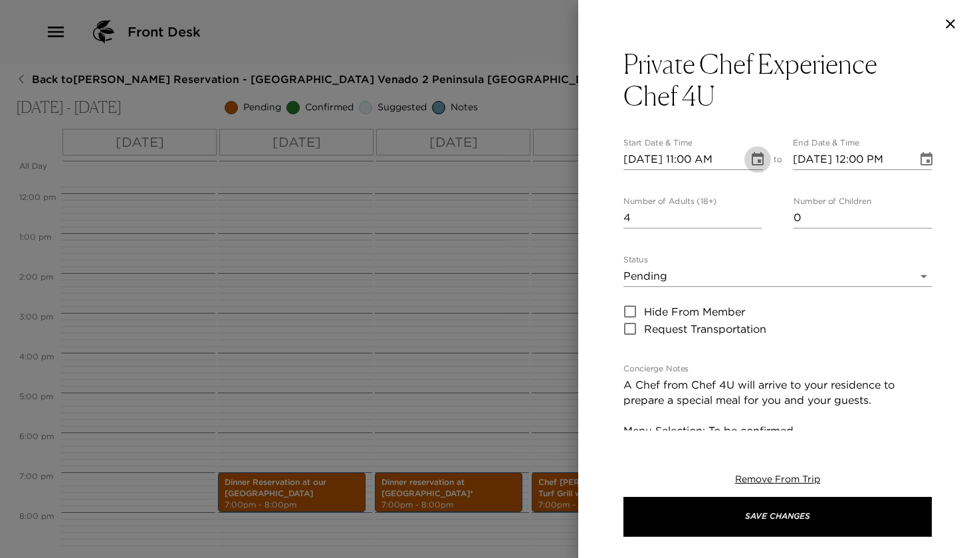
click at [753, 163] on icon "Choose date, selected date is Dec 21, 2025" at bounding box center [758, 160] width 16 height 16
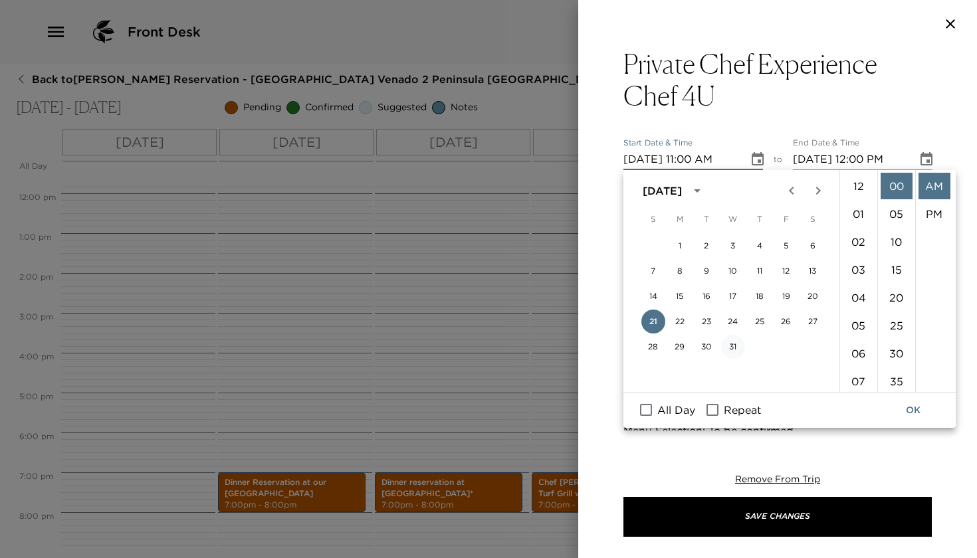
scroll to position [307, 0]
click at [758, 324] on button "25" at bounding box center [760, 322] width 24 height 24
type input "12/25/2025 11:00 AM"
type input "12/25/2025 12:00 PM"
click at [853, 230] on li "07" at bounding box center [859, 236] width 32 height 27
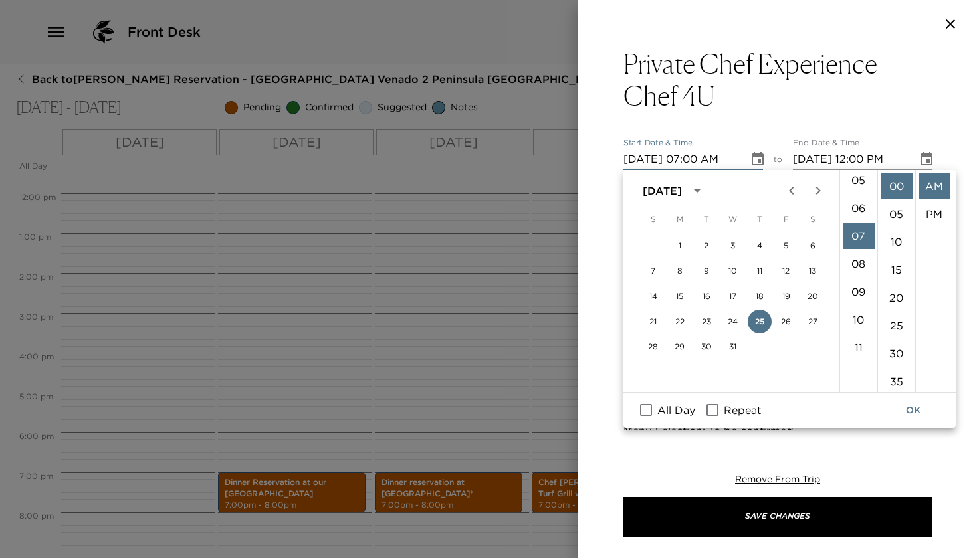
scroll to position [195, 0]
click at [930, 215] on li "PM" at bounding box center [935, 214] width 32 height 27
type input "12/25/2025 07:00 PM"
type input "12/25/2025 08:00 PM"
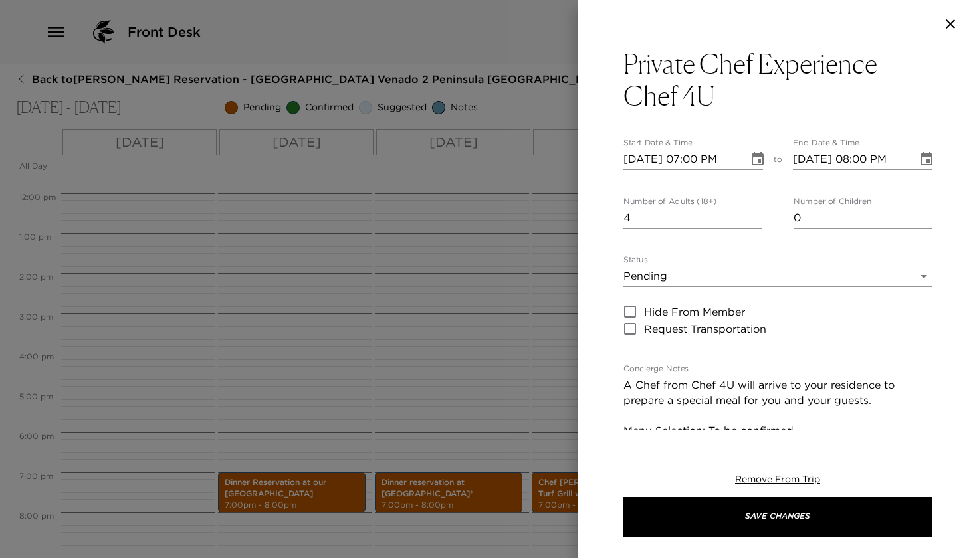
scroll to position [28, 0]
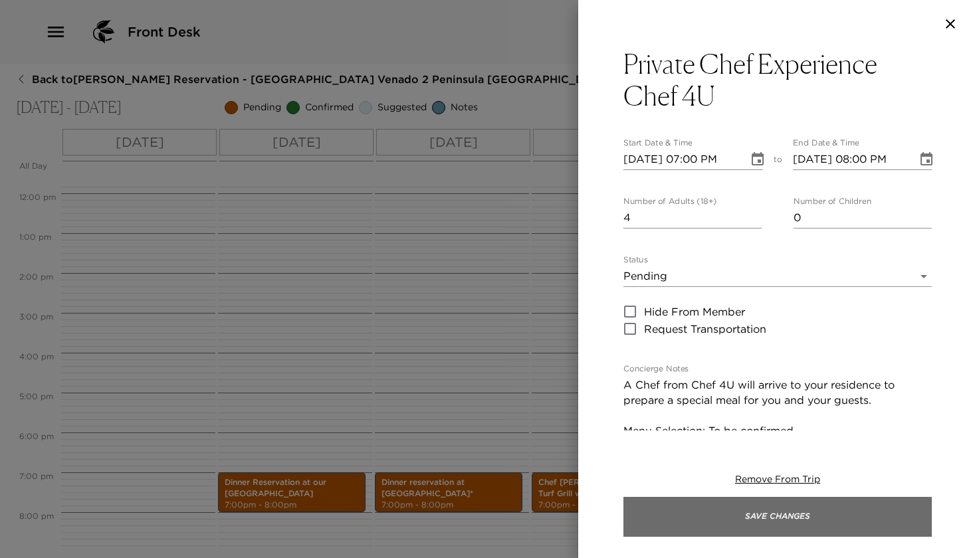
click at [733, 508] on button "Save Changes" at bounding box center [778, 517] width 308 height 40
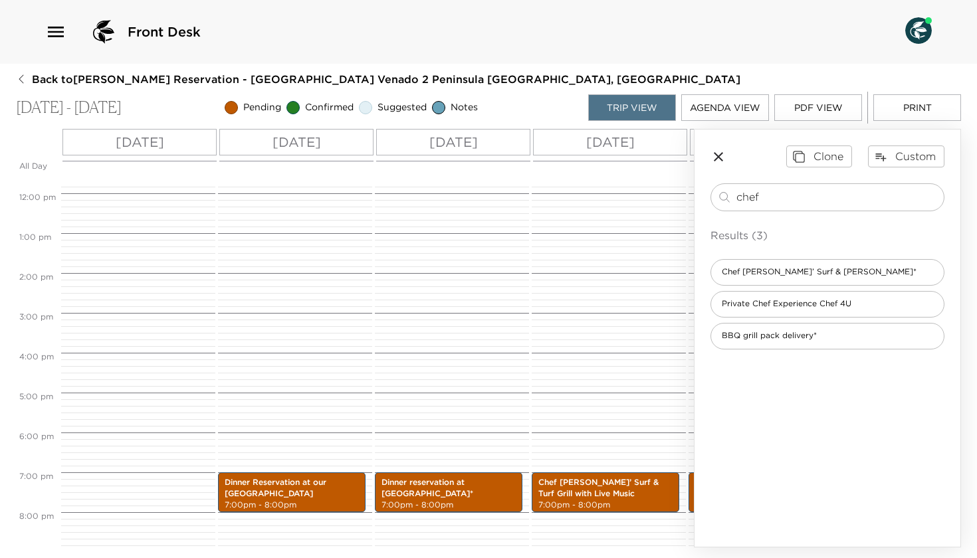
drag, startPoint x: 778, startPoint y: 195, endPoint x: 657, endPoint y: 195, distance: 120.3
click at [657, 195] on div "All Day Sun 12/21 Mon 12/22 Tue 12/23 Wed 12/24 Thu 12/25 Fri 12/26 Sat 12/27 S…" at bounding box center [488, 338] width 945 height 419
type input "al"
click at [750, 274] on span "Al Fogón beach dinner at Prieta Beach" at bounding box center [817, 272] width 213 height 11
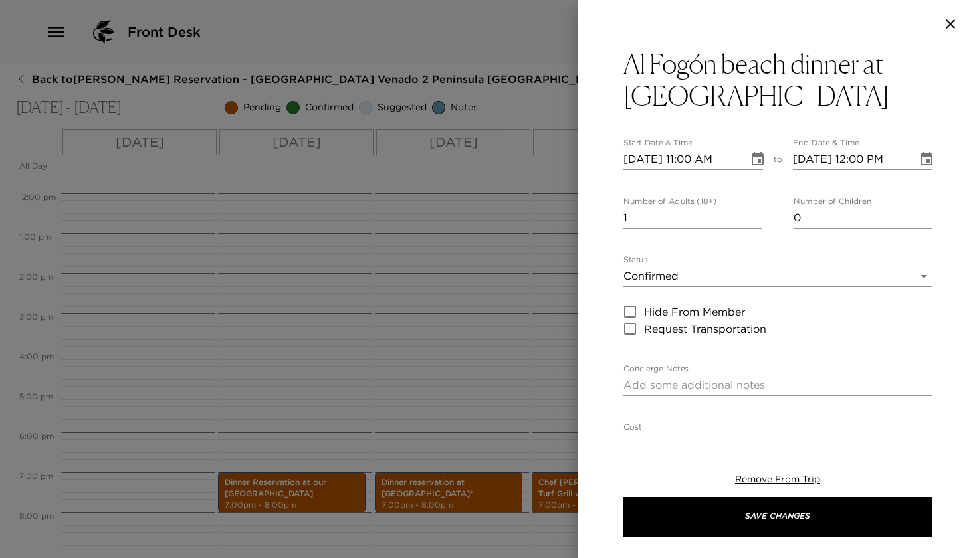
type textarea "Your casual beach dinner Al Fogón reservation at Prieta beach Club is confirmed."
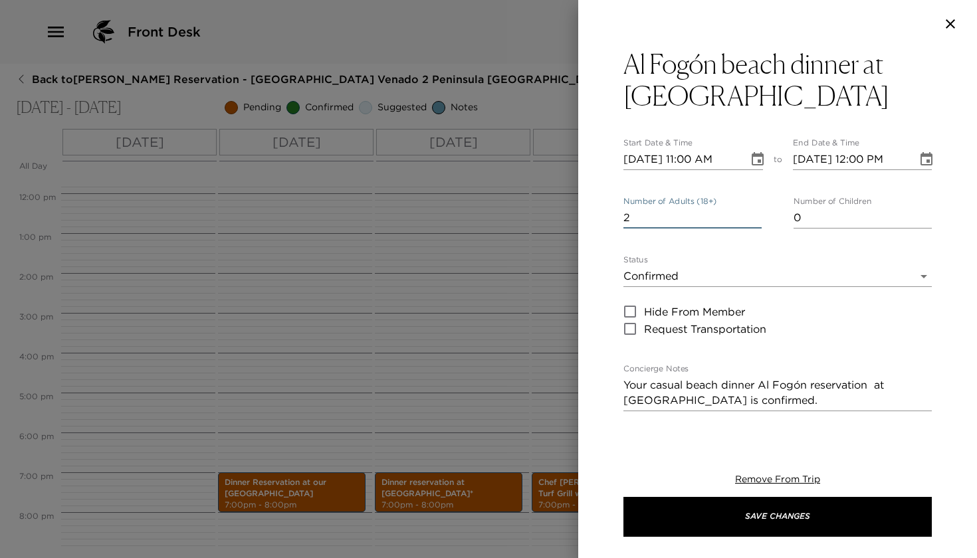
click at [758, 215] on input "2" at bounding box center [693, 217] width 138 height 21
click at [758, 215] on input "3" at bounding box center [693, 217] width 138 height 21
type input "4"
click at [758, 215] on input "4" at bounding box center [693, 217] width 138 height 21
click at [717, 281] on body "Front Desk Back to Cindy Mulflur Reservation - Poro Poro Beach Club Venado 2 Pe…" at bounding box center [488, 279] width 977 height 558
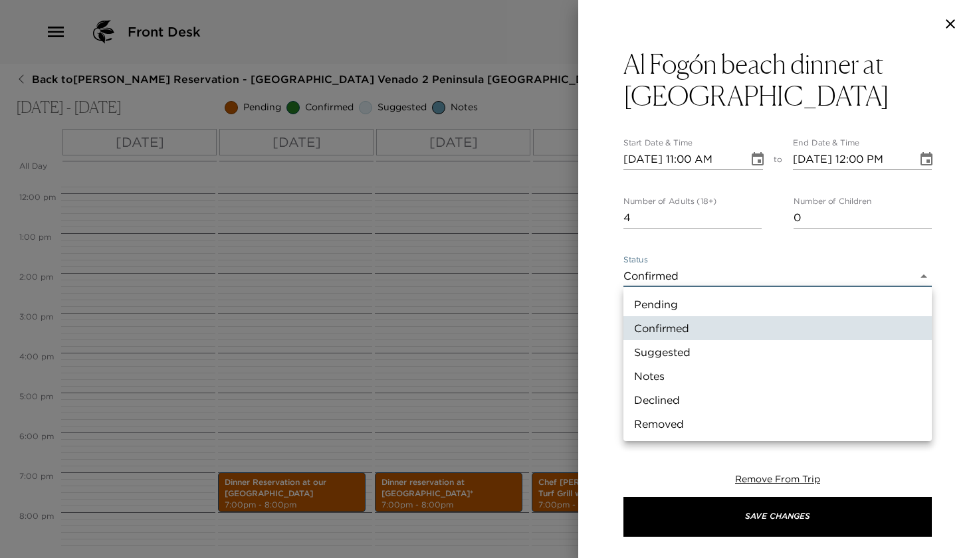
click at [688, 299] on li "Pending" at bounding box center [778, 304] width 308 height 24
type input "Pending"
type textarea "Your casual beach dinner Al Fogón reservation is awaiting confirmation."
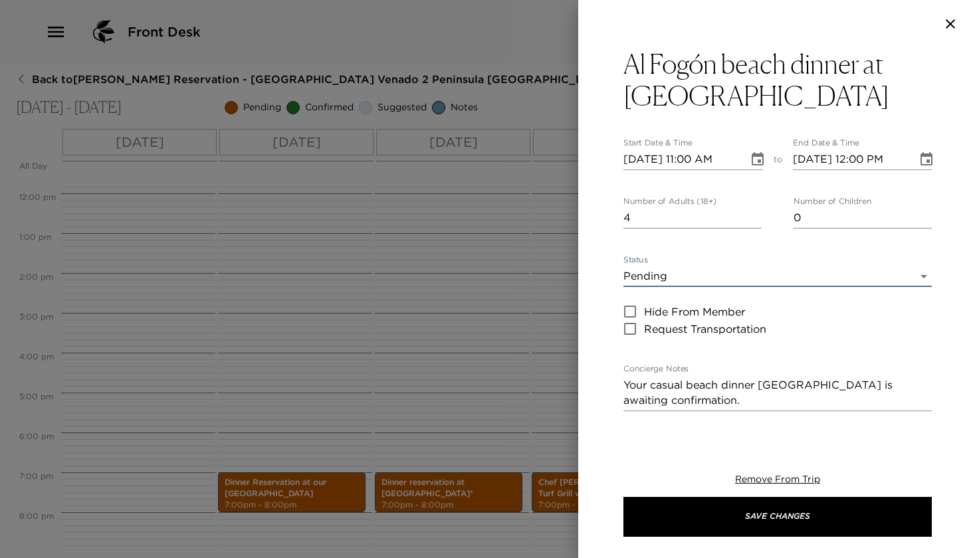
click at [759, 152] on icon "Choose date, selected date is Dec 21, 2025" at bounding box center [758, 160] width 16 height 16
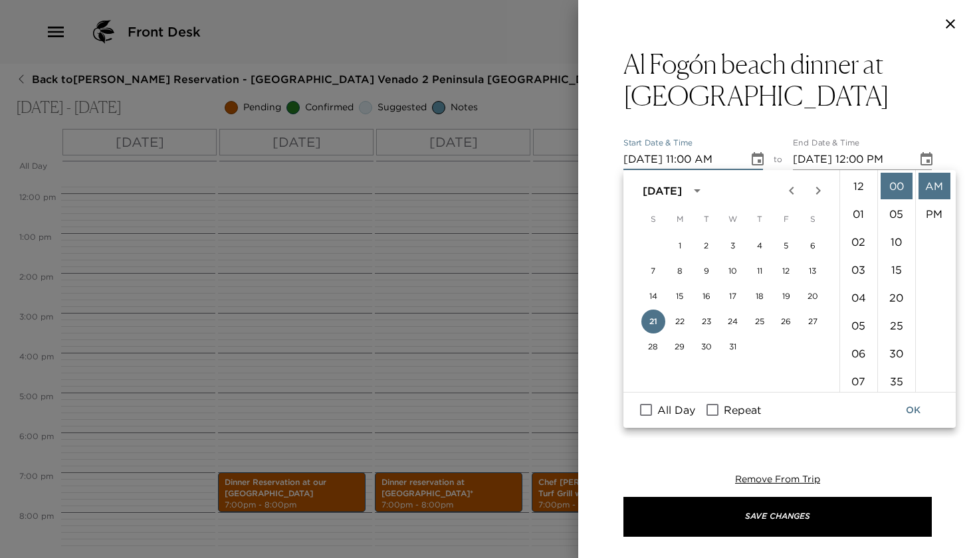
scroll to position [307, 0]
click at [786, 322] on button "26" at bounding box center [786, 322] width 24 height 24
type input "12/26/2025 11:00 AM"
type input "12/26/2025 12:00 PM"
click at [855, 255] on li "07" at bounding box center [859, 252] width 32 height 27
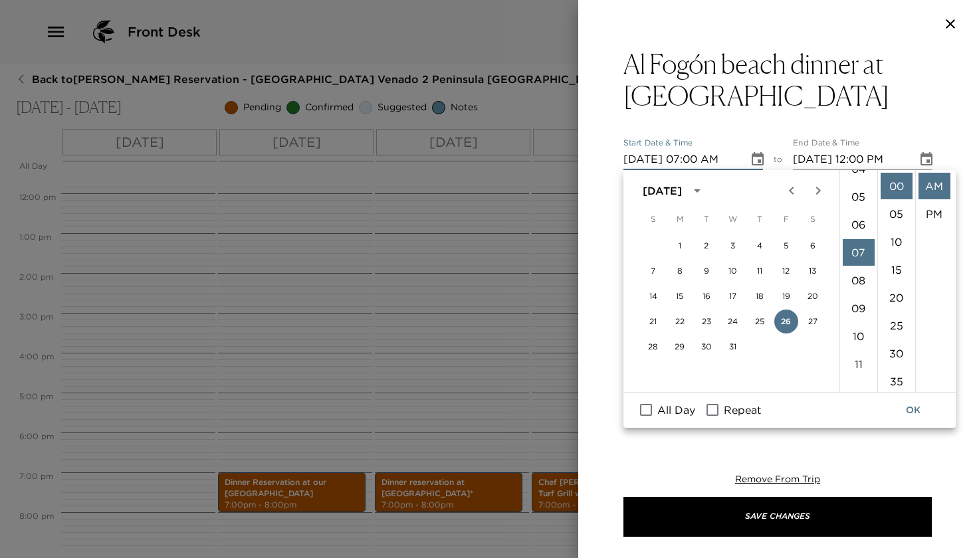
scroll to position [195, 0]
click at [931, 213] on li "PM" at bounding box center [935, 214] width 32 height 27
type input "12/26/2025 07:00 PM"
type input "12/26/2025 08:00 PM"
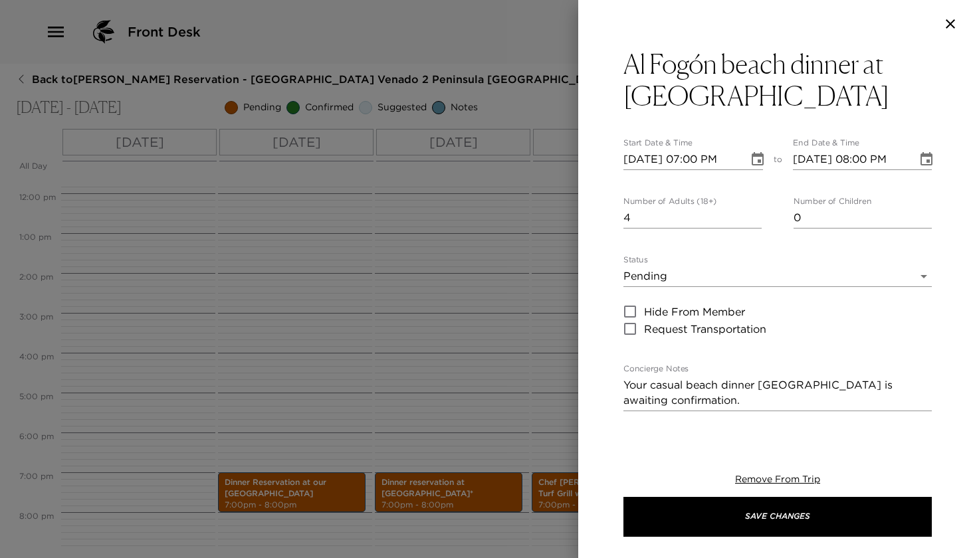
scroll to position [28, 0]
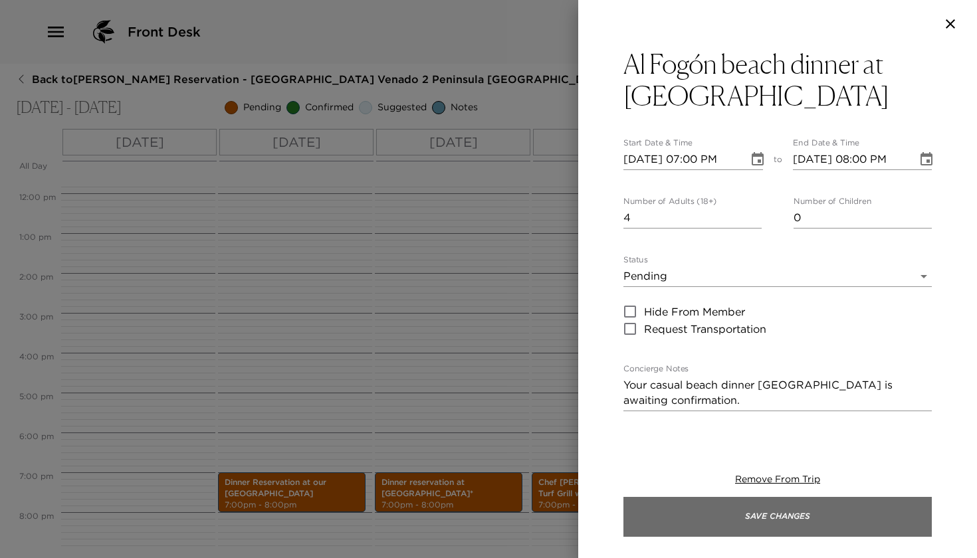
click at [717, 513] on button "Save Changes" at bounding box center [778, 517] width 308 height 40
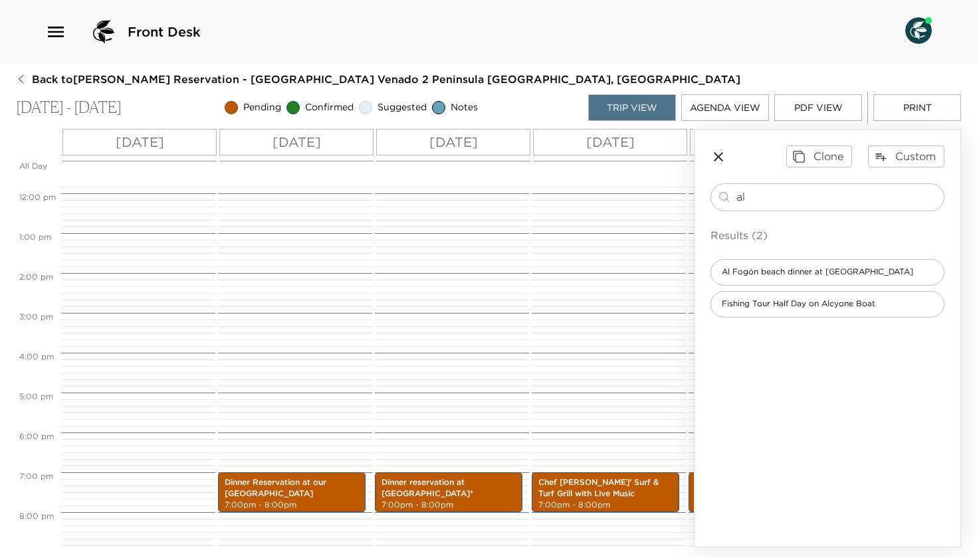
drag, startPoint x: 757, startPoint y: 195, endPoint x: 690, endPoint y: 195, distance: 67.1
click at [719, 195] on div "al ​" at bounding box center [828, 197] width 222 height 16
type input "pesce"
click at [735, 266] on div "Pesce Italian Restaurant at Four Seasons Resort*" at bounding box center [828, 272] width 234 height 27
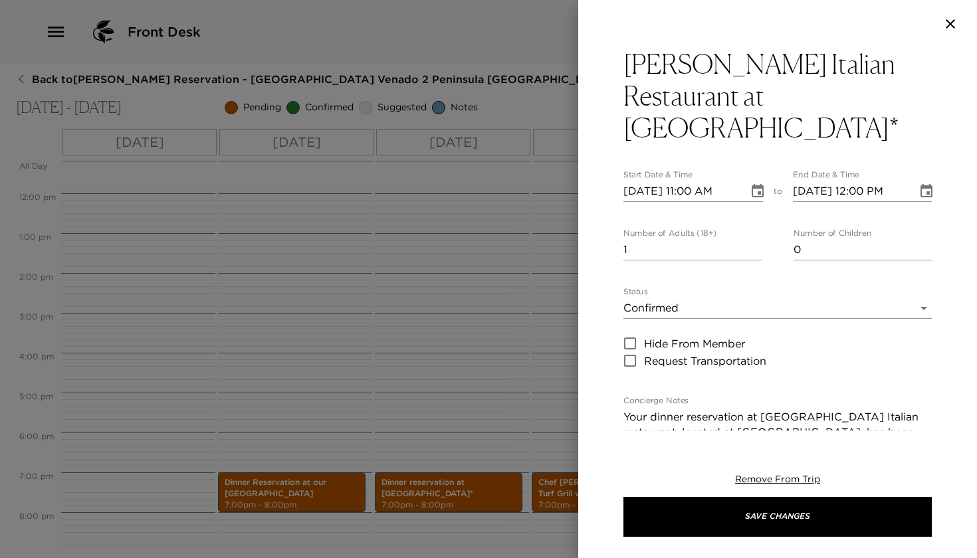
type textarea "Your dinner reservation at Pesce Italian restaurant. located at Four Seasons Re…"
click at [760, 239] on input "2" at bounding box center [693, 249] width 138 height 21
click at [760, 239] on input "3" at bounding box center [693, 249] width 138 height 21
click at [760, 239] on input "4" at bounding box center [693, 249] width 138 height 21
click at [760, 239] on input "5" at bounding box center [693, 249] width 138 height 21
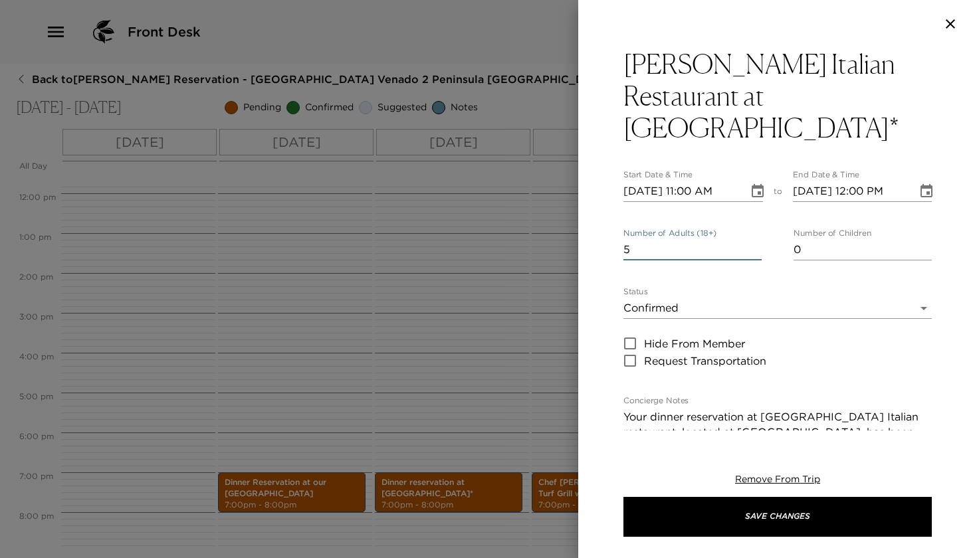
type input "4"
click at [753, 239] on input "4" at bounding box center [693, 249] width 138 height 21
click at [757, 183] on icon "Choose date, selected date is Dec 21, 2025" at bounding box center [758, 191] width 16 height 16
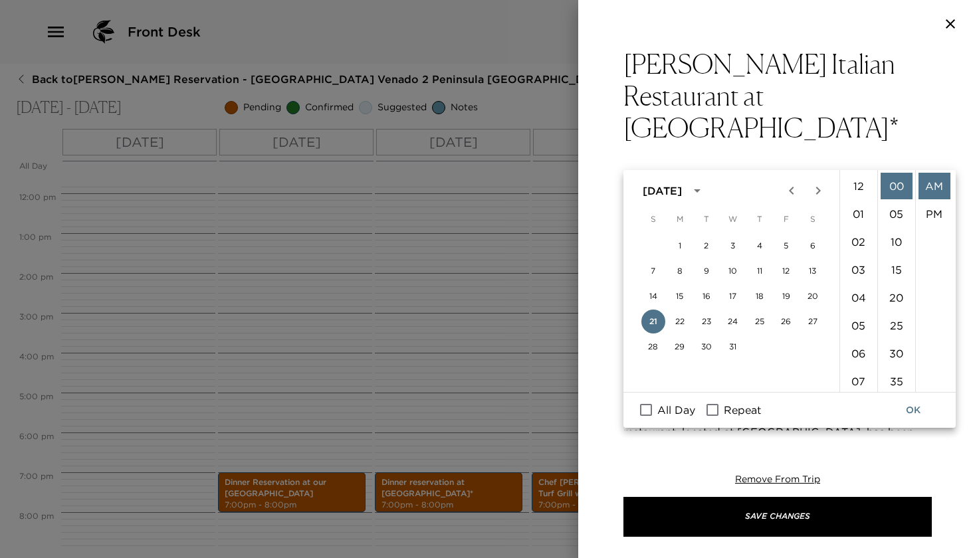
scroll to position [307, 0]
click at [649, 348] on button "28" at bounding box center [654, 347] width 24 height 24
type input "12/28/2025 11:00 AM"
type input "12/28/2025 12:00 PM"
click at [858, 185] on li "07" at bounding box center [859, 183] width 32 height 27
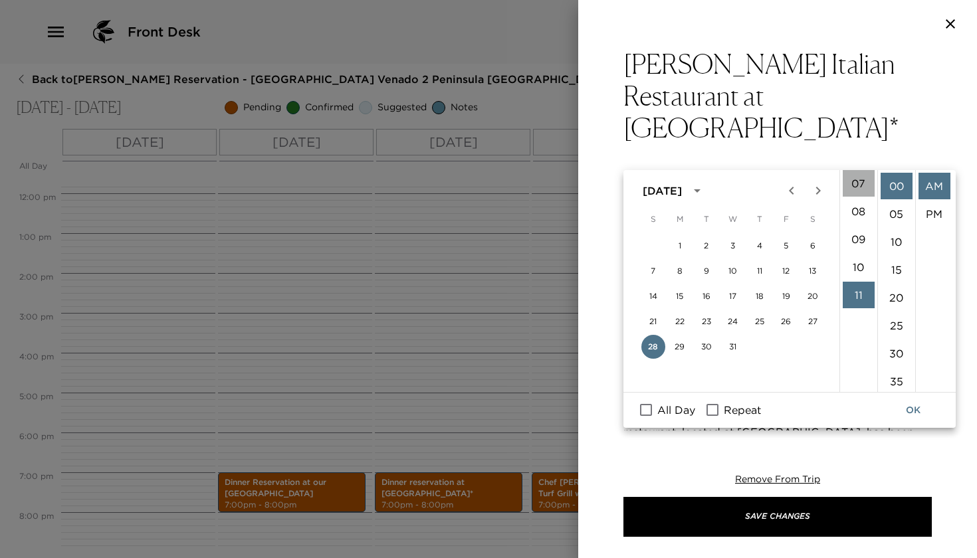
scroll to position [195, 0]
click at [925, 212] on li "PM" at bounding box center [935, 214] width 32 height 27
type input "12/28/2025 07:00 PM"
type input "12/28/2025 08:00 PM"
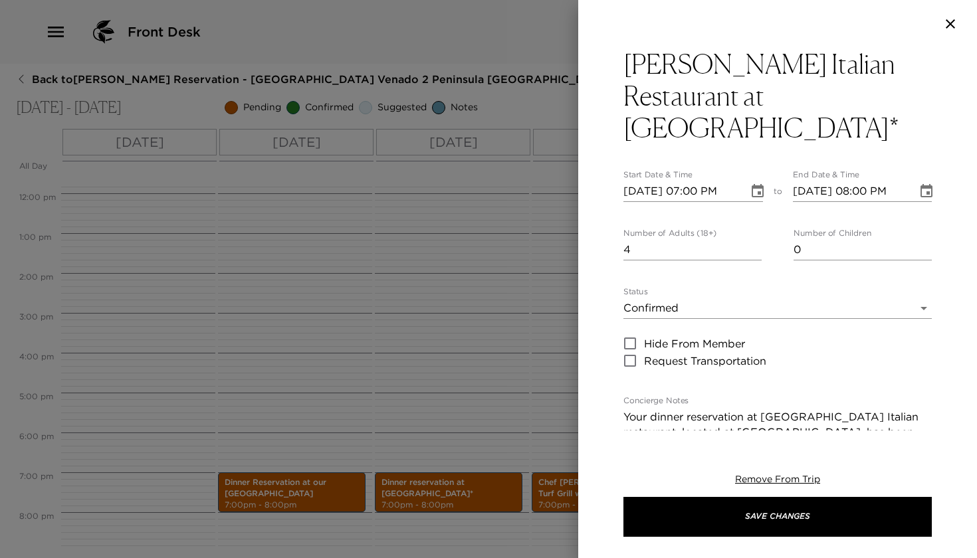
click at [740, 289] on div "Status Confirmed Confirmed Hide From Member Request Transportation" at bounding box center [778, 328] width 308 height 82
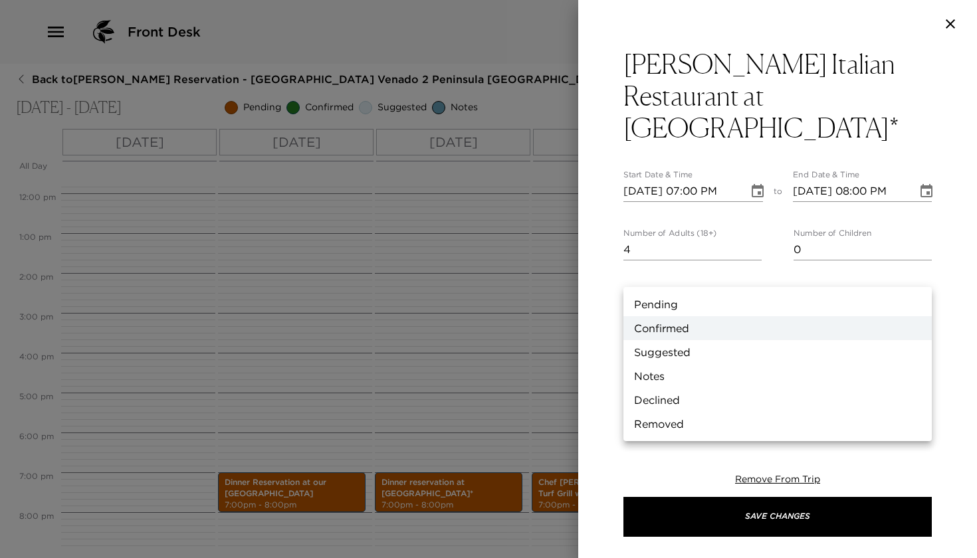
click at [738, 279] on body "Front Desk Back to Cindy Mulflur Reservation - Poro Poro Beach Club Venado 2 Pe…" at bounding box center [488, 279] width 977 height 558
click at [688, 303] on li "Pending" at bounding box center [778, 304] width 308 height 24
type input "Pending"
type textarea "This service is pending approval"
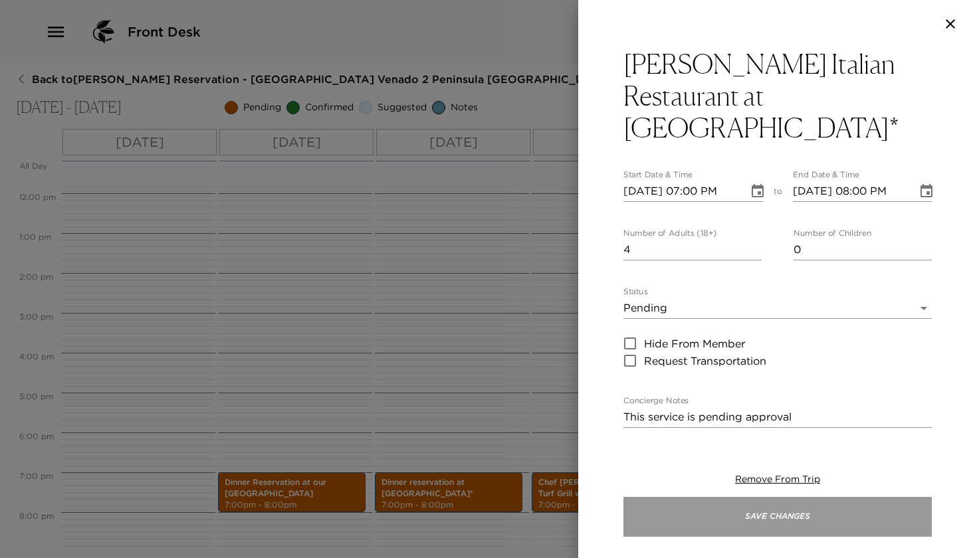
click at [701, 534] on button "Save Changes" at bounding box center [778, 517] width 308 height 40
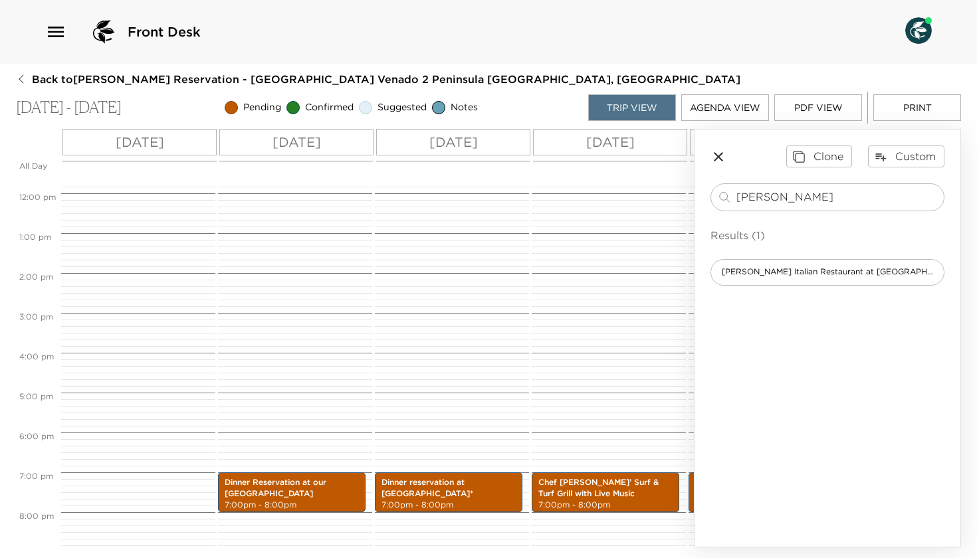
click at [723, 161] on icon "button" at bounding box center [719, 157] width 16 height 16
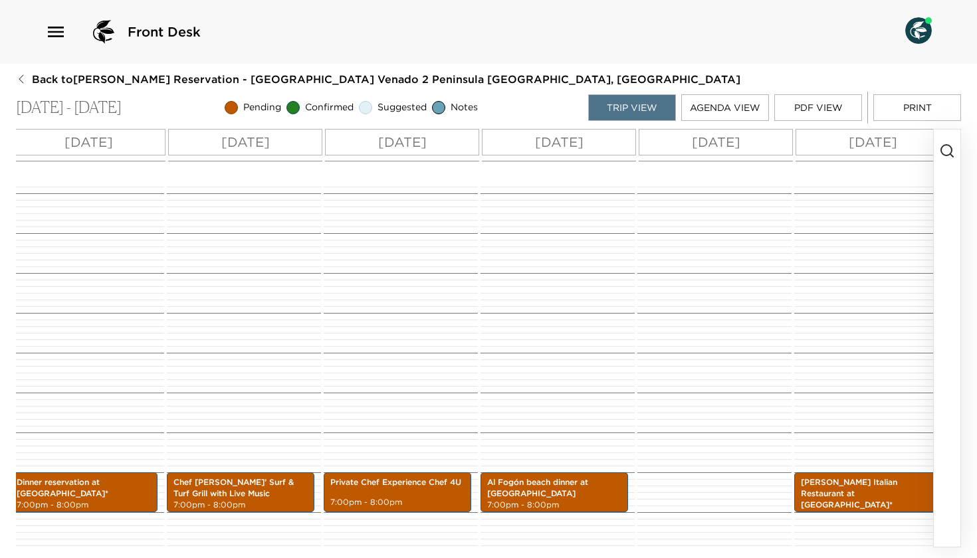
scroll to position [0, 366]
click at [838, 481] on p "Pesce Italian Restaurant at Four Seasons Resort*" at bounding box center [867, 493] width 134 height 33
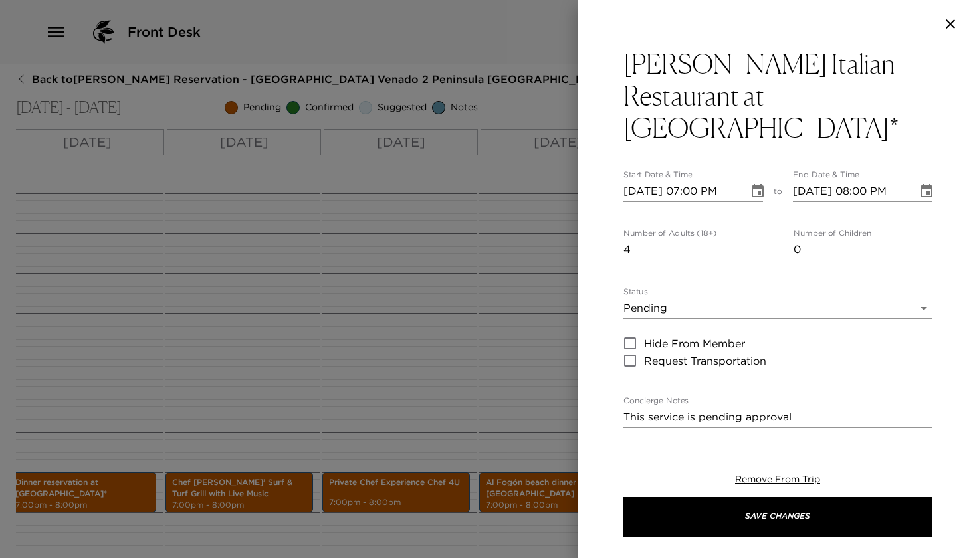
click at [759, 183] on icon "Choose date, selected date is Dec 28, 2025" at bounding box center [758, 191] width 16 height 16
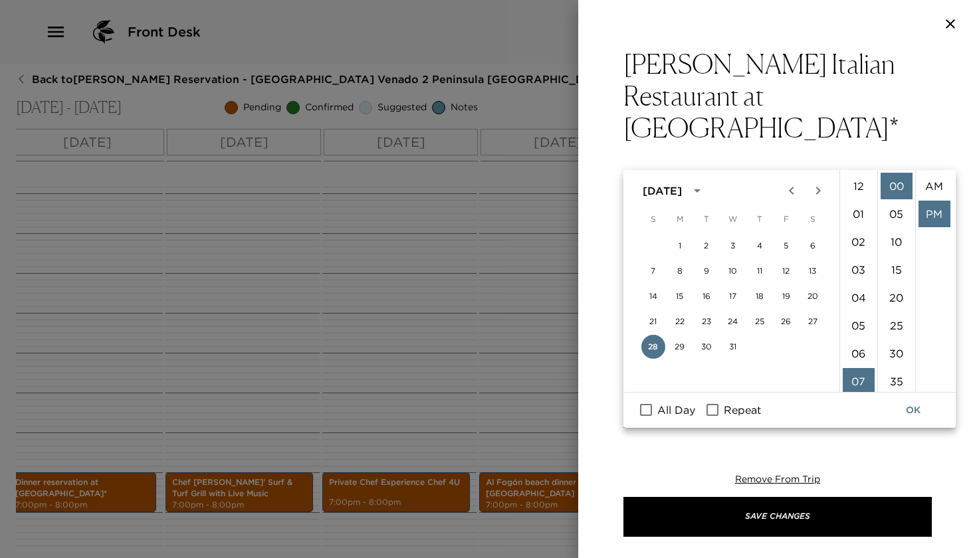
scroll to position [28, 0]
click at [806, 321] on button "27" at bounding box center [813, 322] width 24 height 24
type input "12/27/2025 07:00 PM"
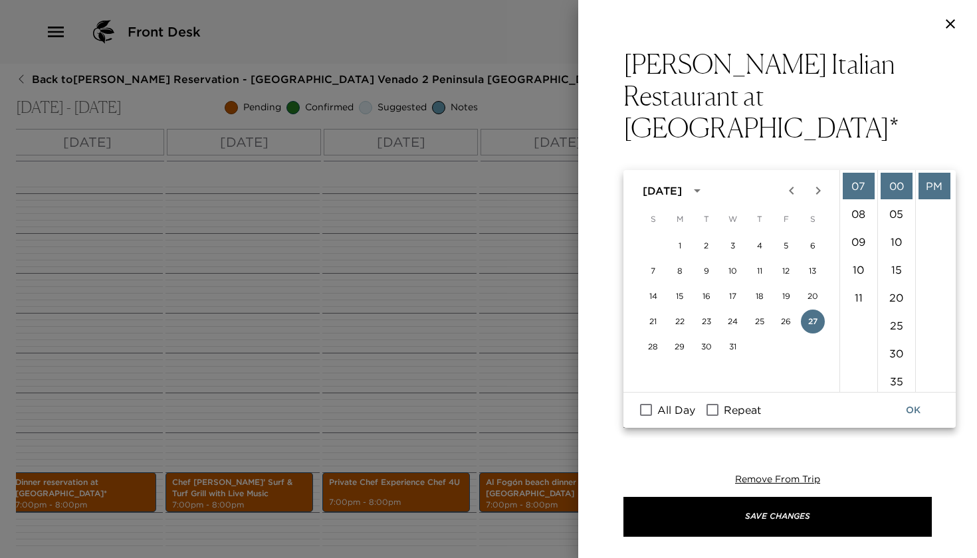
click at [910, 411] on button "OK" at bounding box center [913, 410] width 43 height 25
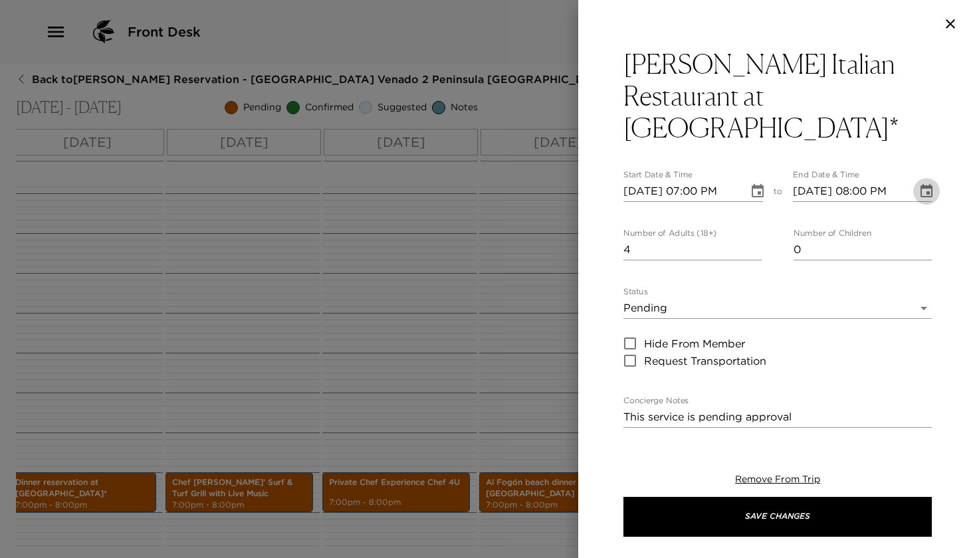
click at [931, 183] on icon "Choose date, selected date is Dec 28, 2025" at bounding box center [927, 191] width 16 height 16
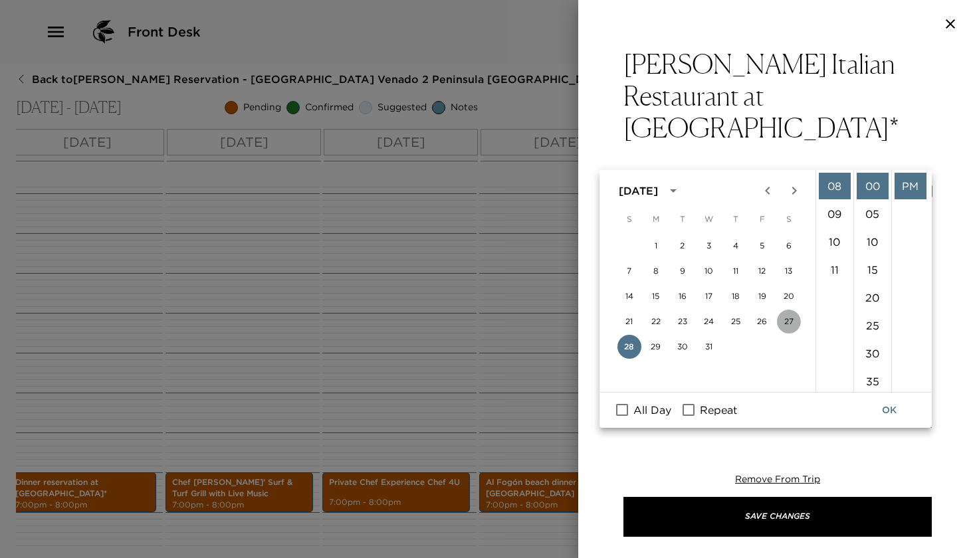
click at [780, 320] on button "27" at bounding box center [789, 322] width 24 height 24
type input "12/27/2025 08:00 PM"
click at [885, 408] on button "OK" at bounding box center [889, 410] width 43 height 25
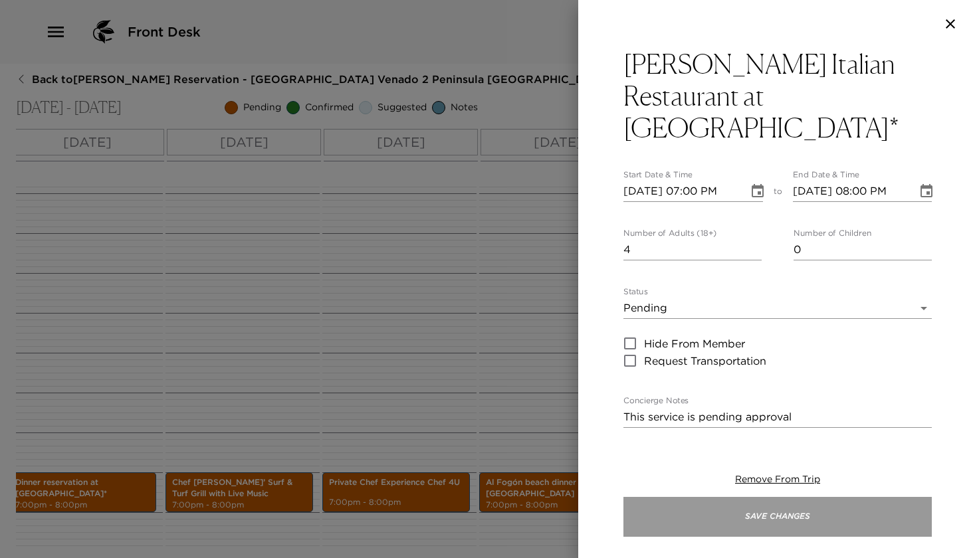
click at [624, 521] on button "Save Changes" at bounding box center [778, 517] width 308 height 40
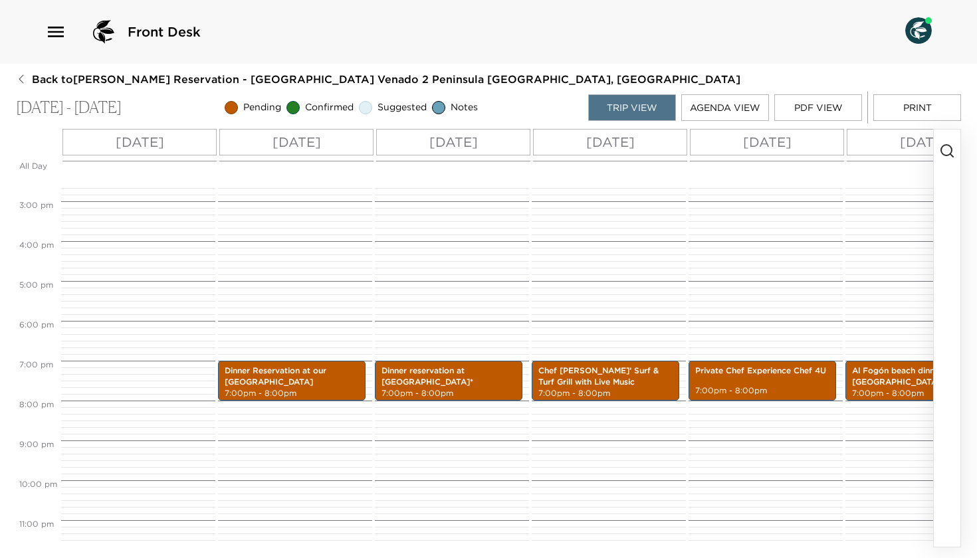
scroll to position [0, 0]
click at [284, 384] on p "Dinner Reservation at our Poro Poro Restaurant" at bounding box center [292, 377] width 134 height 23
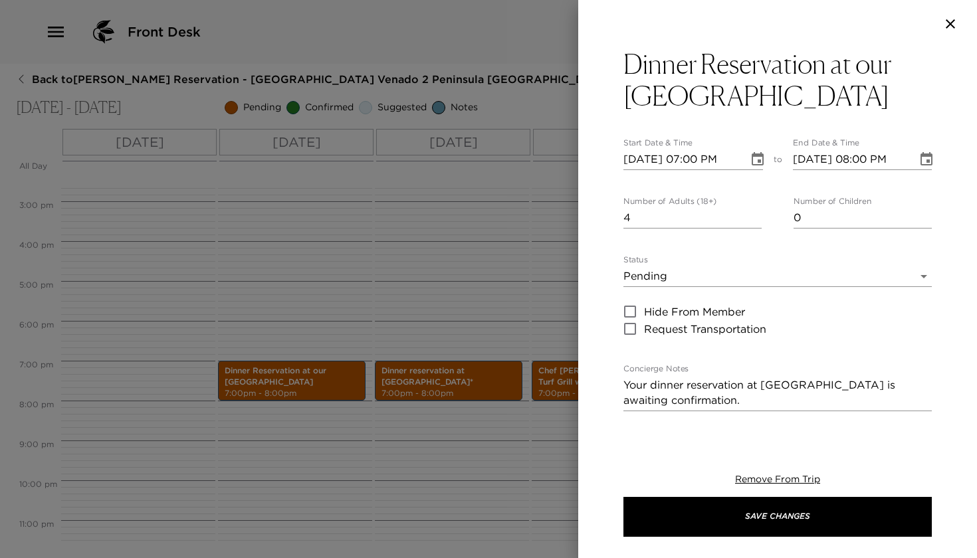
click at [713, 280] on body "Front Desk Back to Cindy Mulflur Reservation - Poro Poro Beach Club Venado 2 Pe…" at bounding box center [488, 279] width 977 height 558
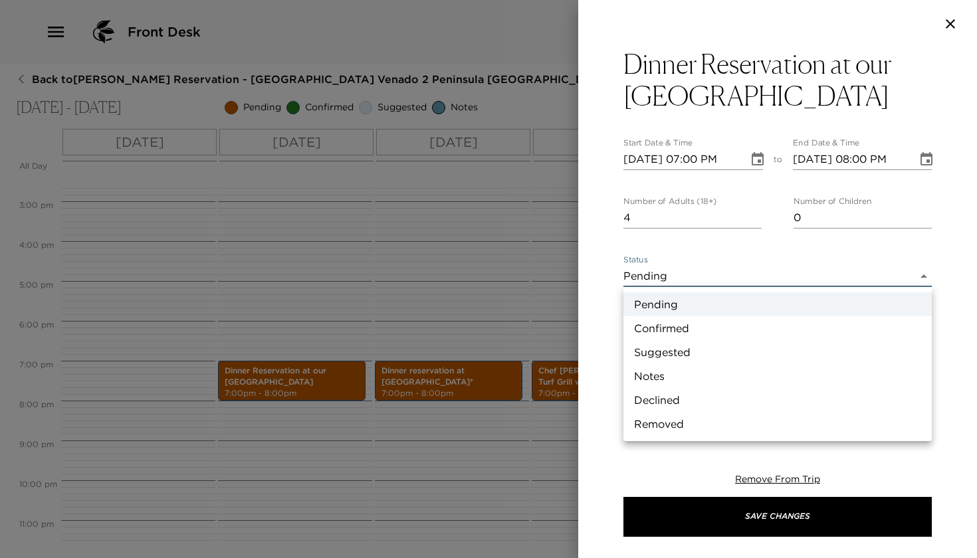
click at [681, 332] on li "Confirmed" at bounding box center [778, 328] width 308 height 24
type input "Confirmed"
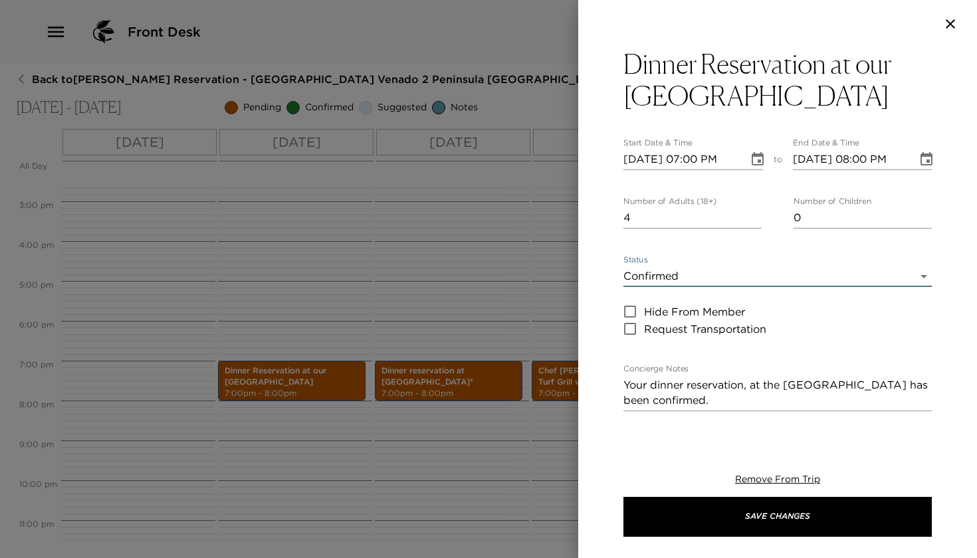
click at [733, 406] on textarea "Your dinner reservation, at the Poro Poro Restaurant has been confirmed." at bounding box center [778, 393] width 308 height 31
paste textarea "Poro Poro Restaurant Reservation confirmed for ER Mrs. Cindy Mulflur 4 Mon, Dec…"
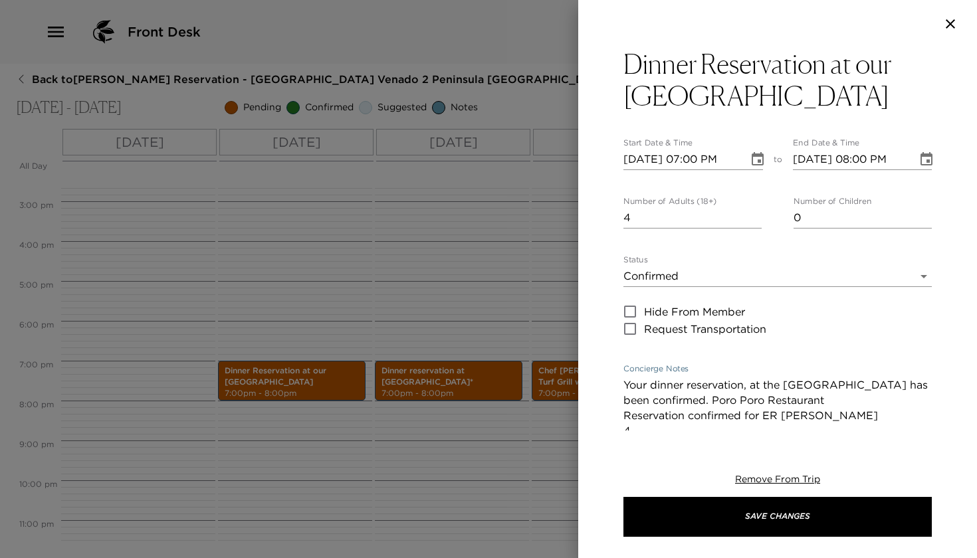
scroll to position [206, 0]
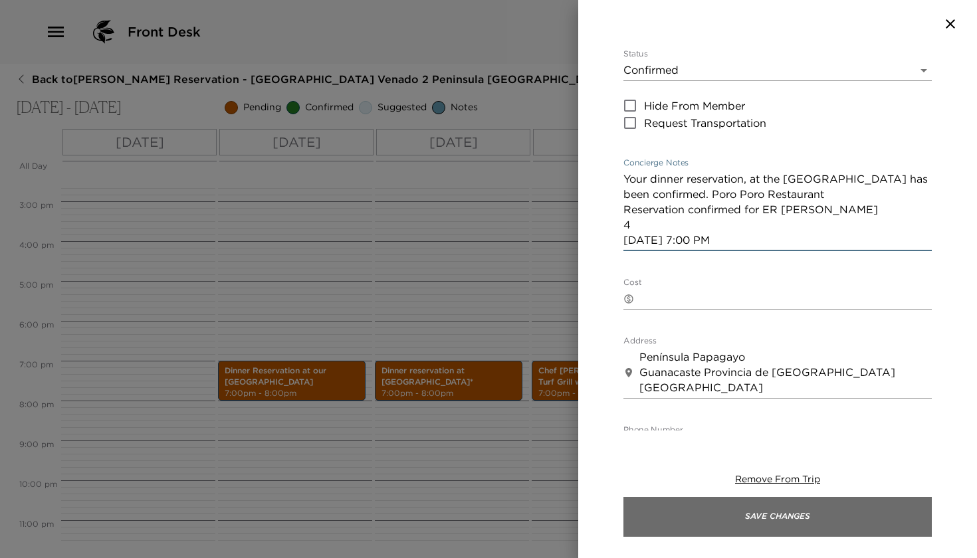
type textarea "Your dinner reservation, at the Poro Poro Restaurant has been confirmed. Poro P…"
click at [715, 514] on button "Save Changes" at bounding box center [778, 517] width 308 height 40
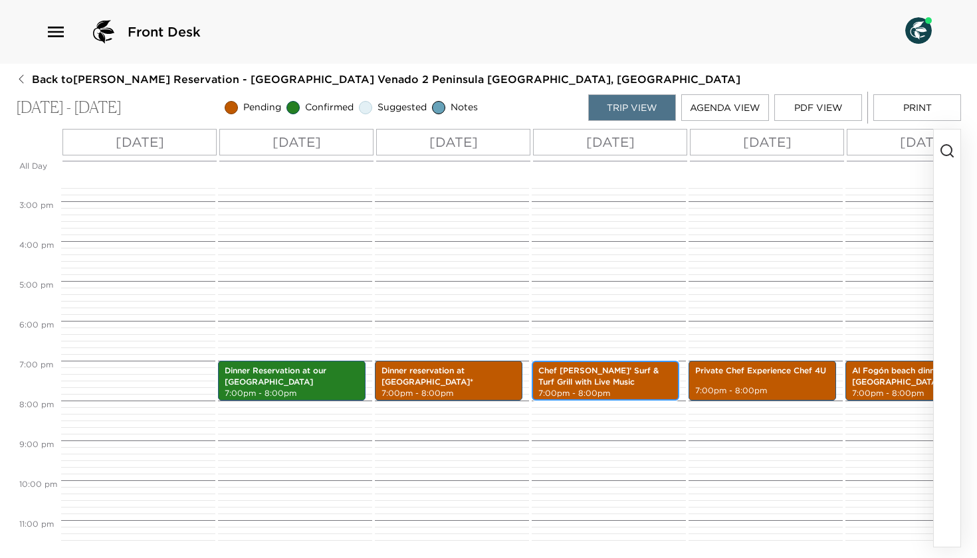
click at [629, 380] on p "Chef Nicolas’ Surf & Turf Grill with Live Music" at bounding box center [605, 377] width 134 height 23
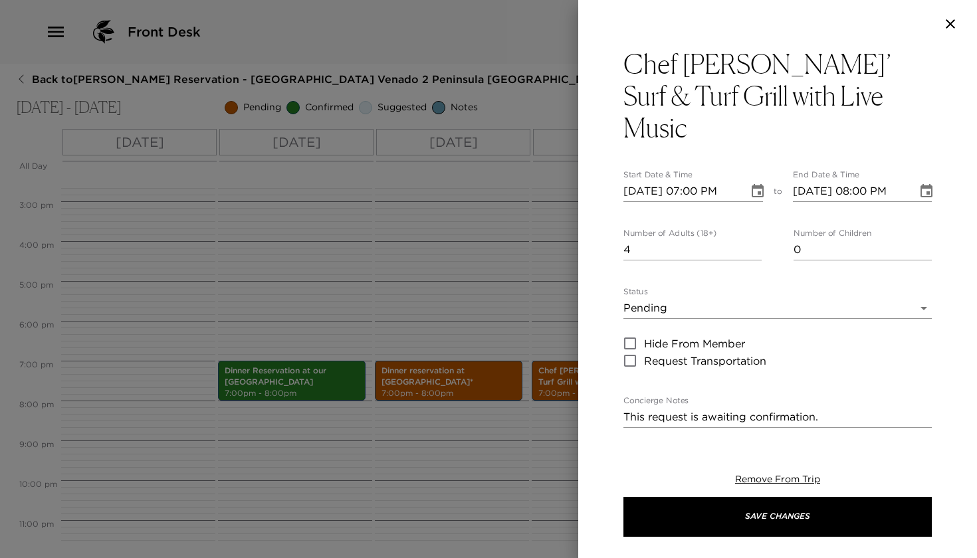
click at [701, 286] on body "Front Desk Back to Cindy Mulflur Reservation - Poro Poro Beach Club Venado 2 Pe…" at bounding box center [488, 279] width 977 height 558
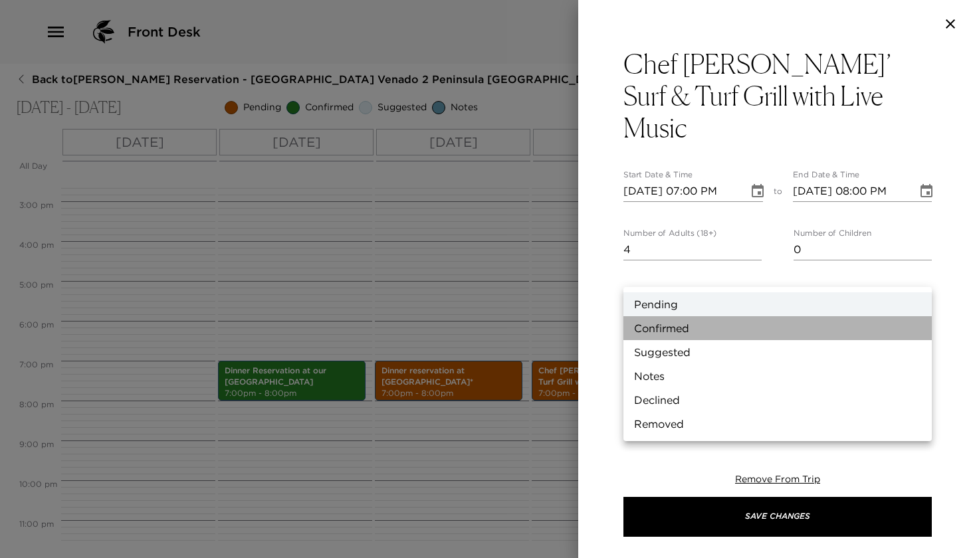
click at [674, 323] on li "Confirmed" at bounding box center [778, 328] width 308 height 24
type input "Confirmed"
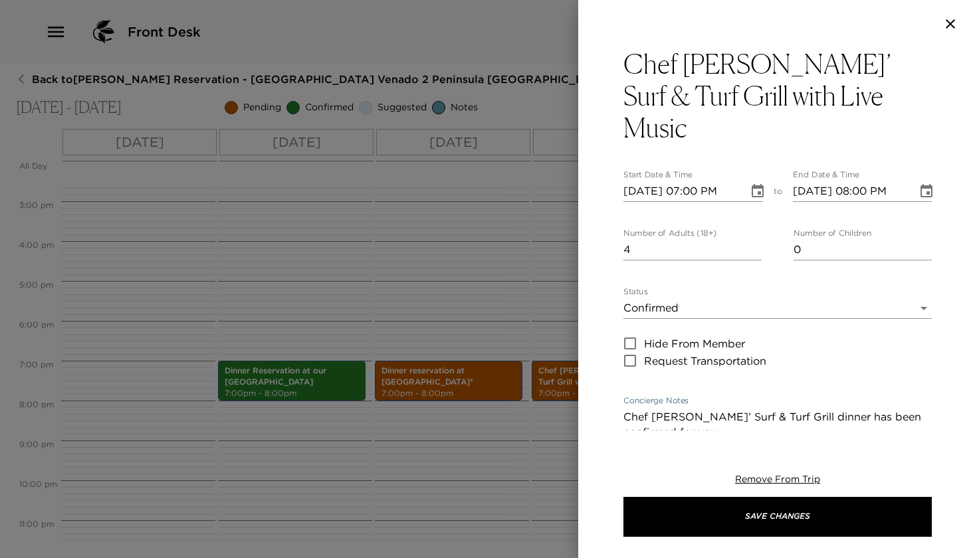
click at [675, 409] on textarea "Chef Nicolas’ Surf & Turf Grill dinner has been confirmed for you." at bounding box center [778, 424] width 308 height 31
paste textarea "Poro Poro Restaurant Reservation confirmed for ER Cindy Mulfur 4 Wed, Dec 24 at…"
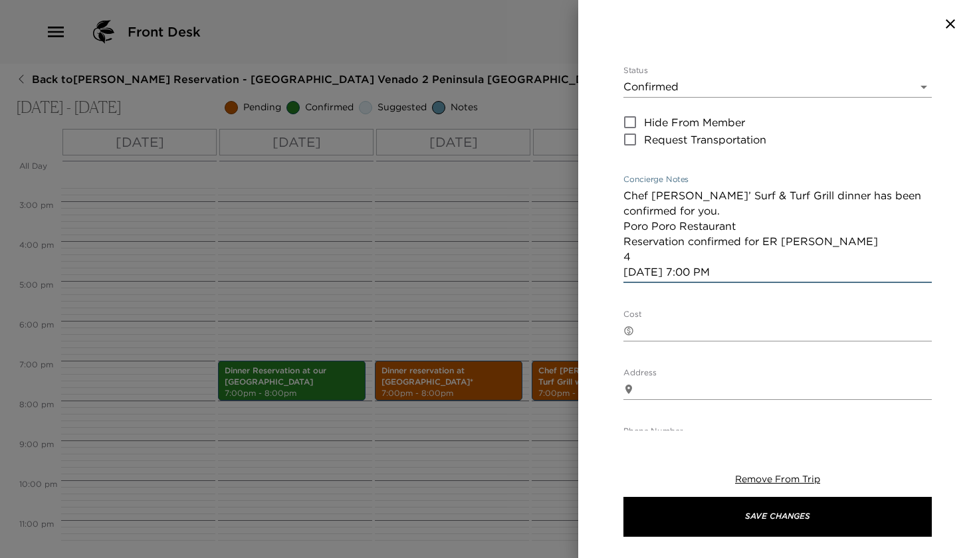
type textarea "Chef Nicolas’ Surf & Turf Grill dinner has been confirmed for you. Poro Poro Re…"
click at [210, 519] on div at bounding box center [488, 279] width 977 height 558
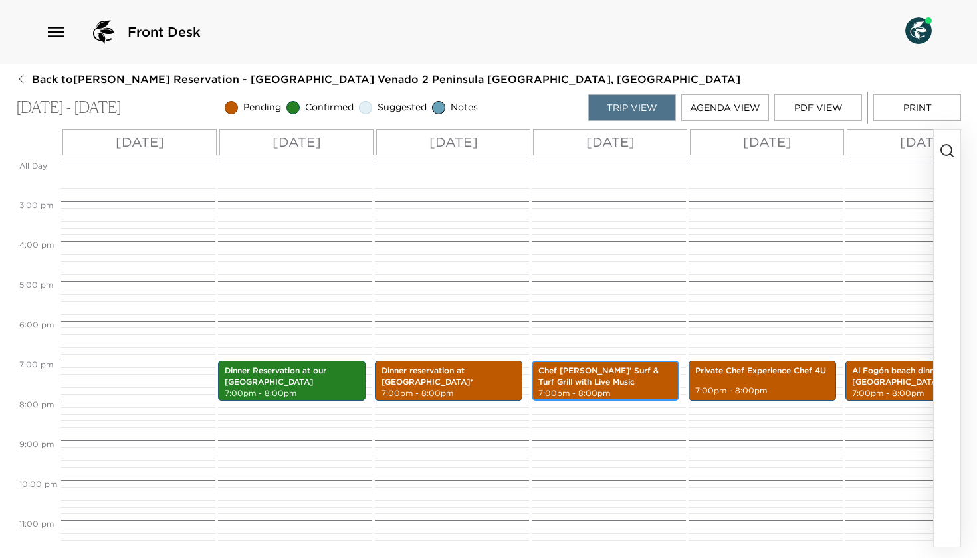
click at [574, 390] on p "7:00pm - 8:00pm" at bounding box center [605, 393] width 134 height 11
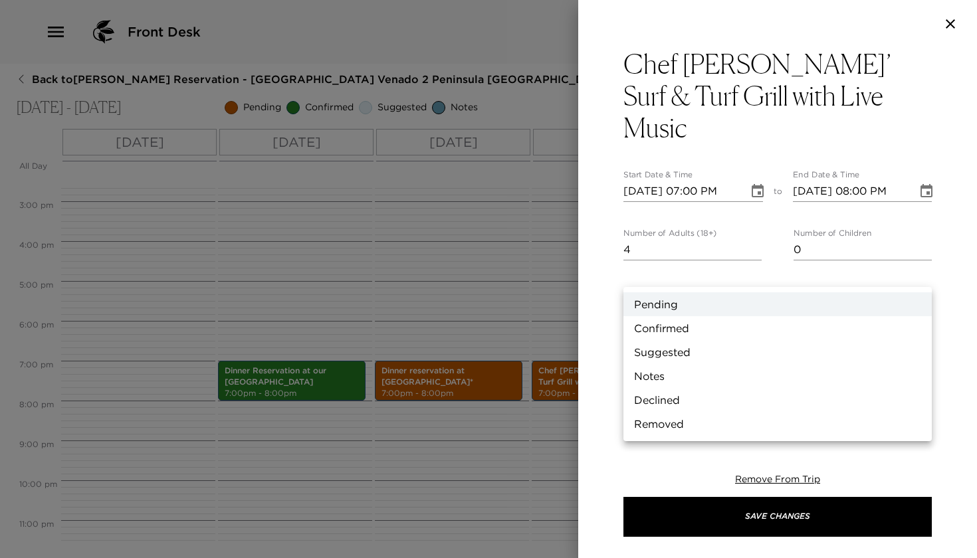
click at [685, 272] on body "Front Desk Back to Cindy Mulflur Reservation - Poro Poro Beach Club Venado 2 Pe…" at bounding box center [488, 279] width 977 height 558
click at [664, 323] on li "Confirmed" at bounding box center [778, 328] width 308 height 24
type input "Confirmed"
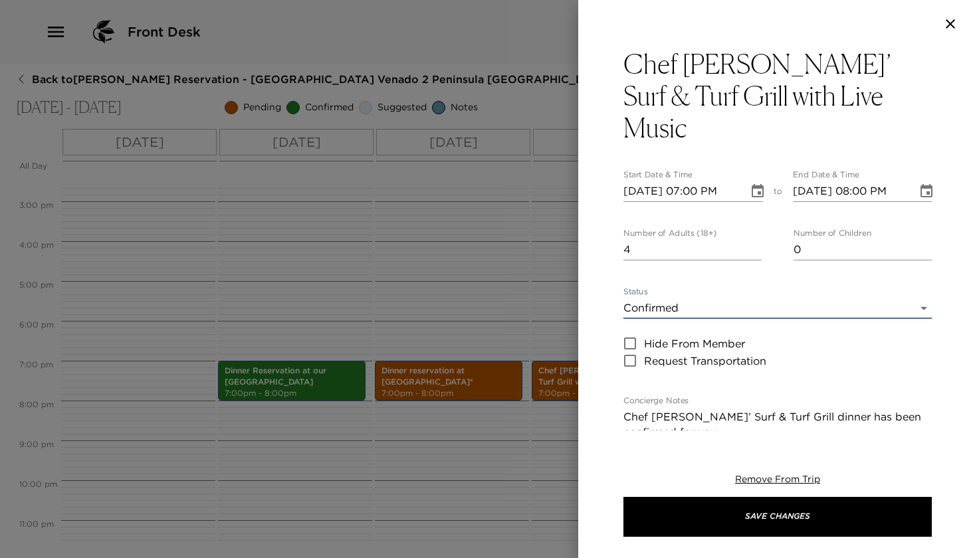
click at [689, 409] on textarea "Chef Nicolas’ Surf & Turf Grill dinner has been confirmed for you." at bounding box center [778, 424] width 308 height 31
paste textarea "Poro Poro Restaurant Reservation confirmed for ER Cindy Mulfur 4 Wed, Dec 24 at…"
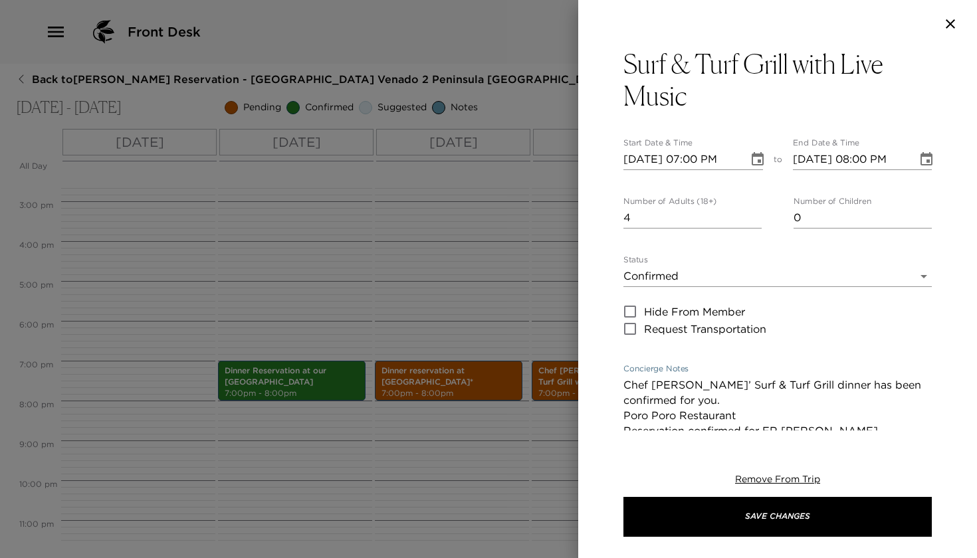
scroll to position [18, 0]
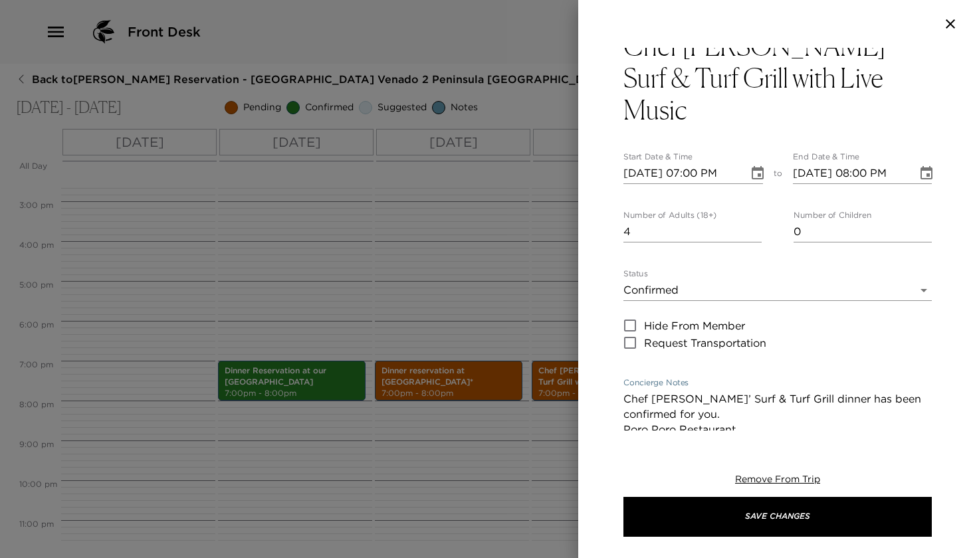
type textarea "Chef Nicolas’ Surf & Turf Grill dinner has been confirmed for you. Poro Poro Re…"
click at [279, 509] on div at bounding box center [488, 279] width 977 height 558
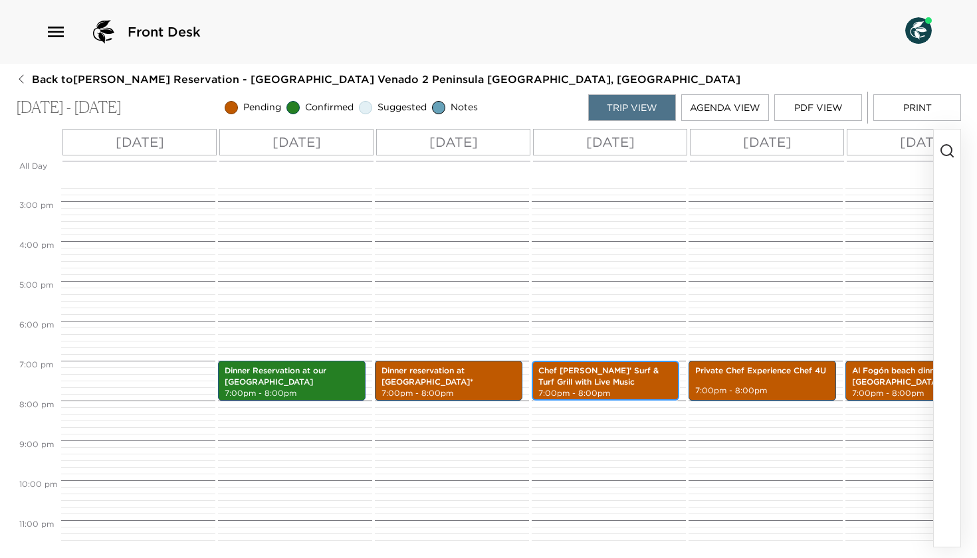
click at [604, 377] on p "Chef Nicolas’ Surf & Turf Grill with Live Music" at bounding box center [605, 377] width 134 height 23
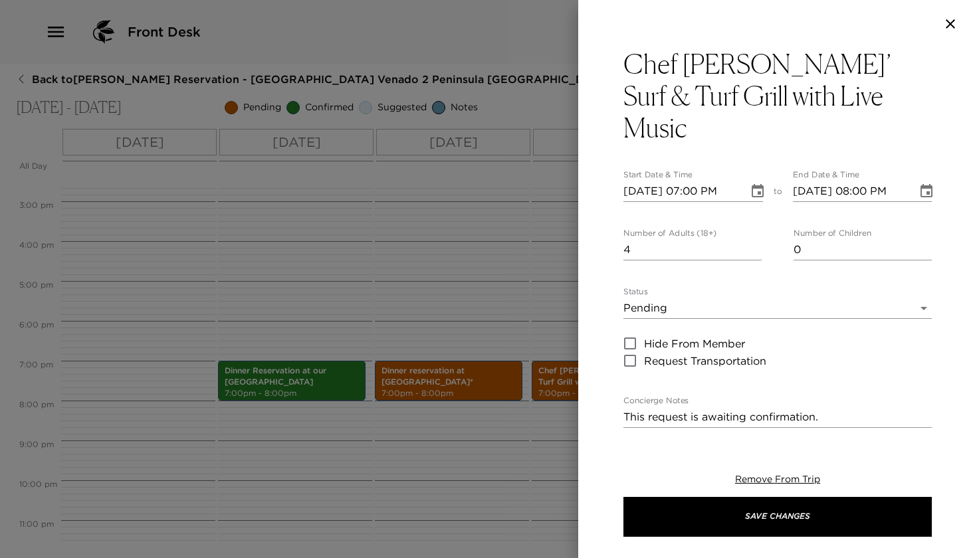
click at [692, 267] on body "Front Desk Back to Cindy Mulflur Reservation - Poro Poro Beach Club Venado 2 Pe…" at bounding box center [488, 279] width 977 height 558
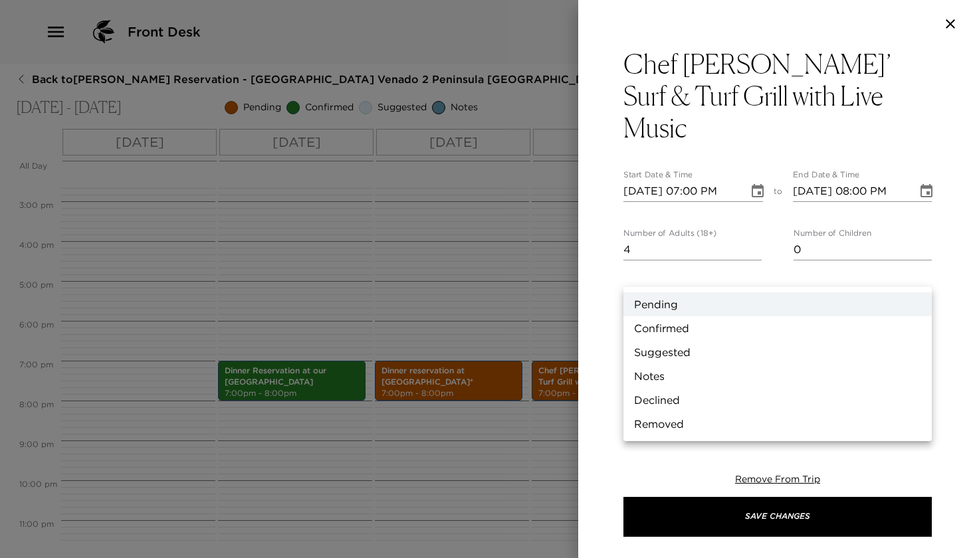
click at [667, 303] on li "Pending" at bounding box center [778, 304] width 308 height 24
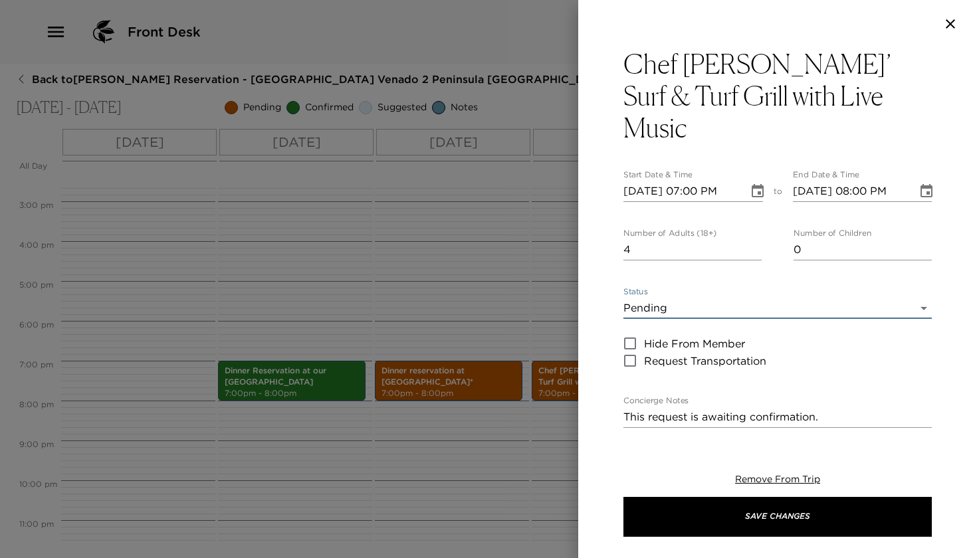
click at [687, 271] on body "Front Desk Back to Cindy Mulflur Reservation - Poro Poro Beach Club Venado 2 Pe…" at bounding box center [488, 279] width 977 height 558
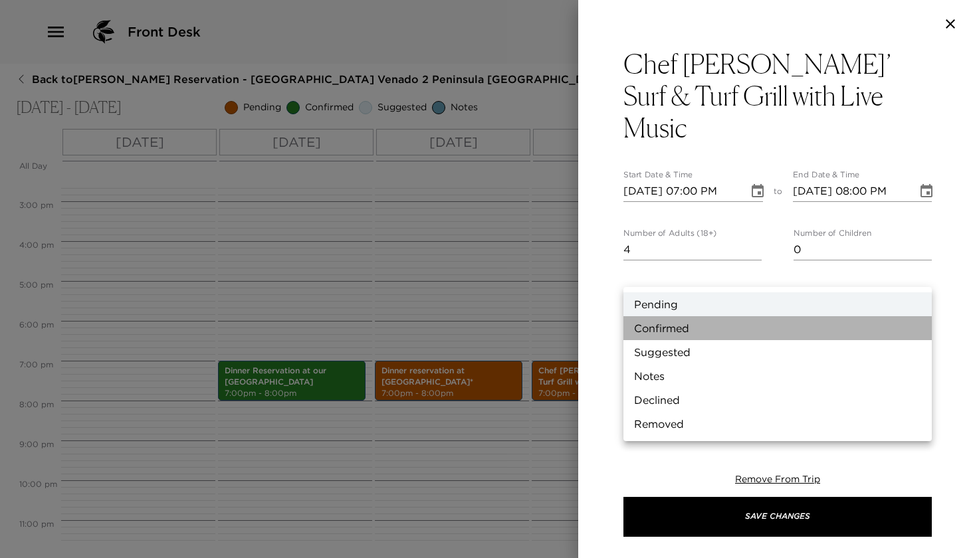
click at [674, 329] on li "Confirmed" at bounding box center [778, 328] width 308 height 24
type input "Confirmed"
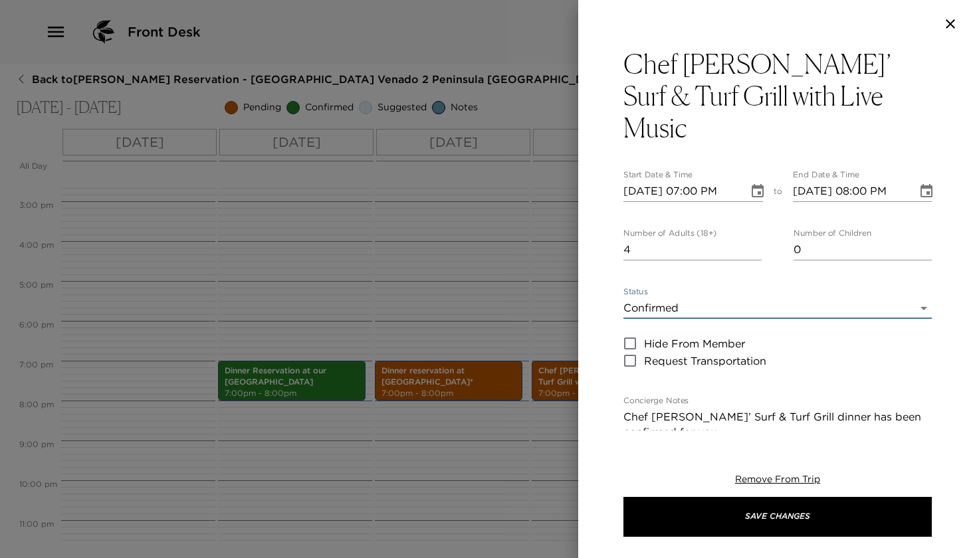
click at [690, 409] on textarea "Chef Nicolas’ Surf & Turf Grill dinner has been confirmed for you." at bounding box center [778, 424] width 308 height 31
paste textarea "Poro Poro Restaurant Reservation confirmed for ER Cindy Mulfur 4 Wed, Dec 24 at…"
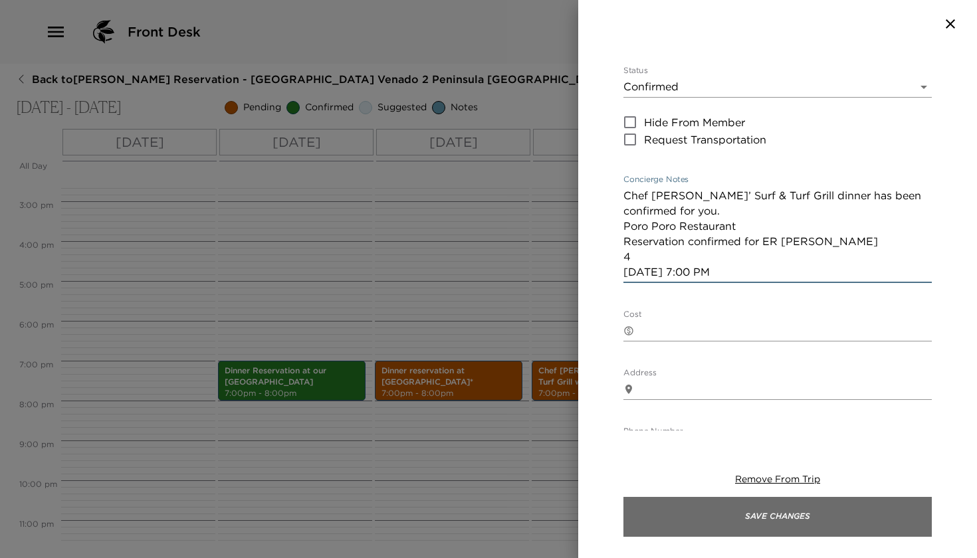
type textarea "Chef Nicolas’ Surf & Turf Grill dinner has been confirmed for you. Poro Poro Re…"
click at [752, 516] on button "Save Changes" at bounding box center [778, 517] width 308 height 40
